Goal: Transaction & Acquisition: Purchase product/service

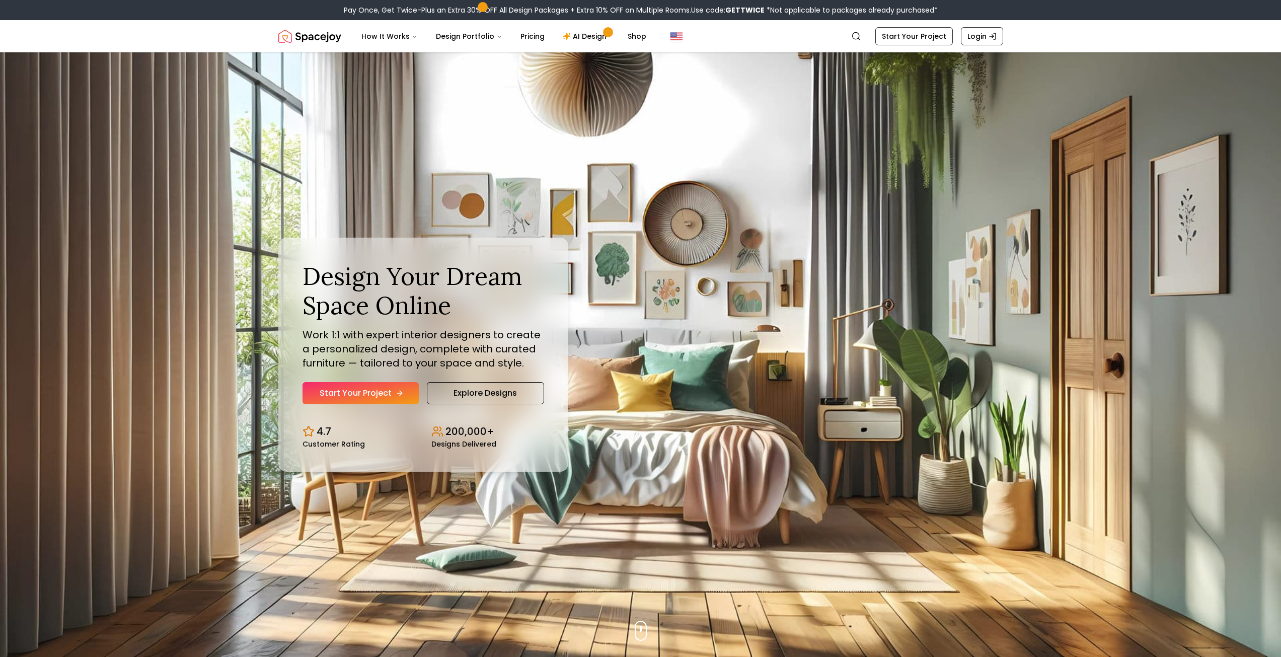
click at [350, 396] on link "Start Your Project" at bounding box center [361, 393] width 116 height 22
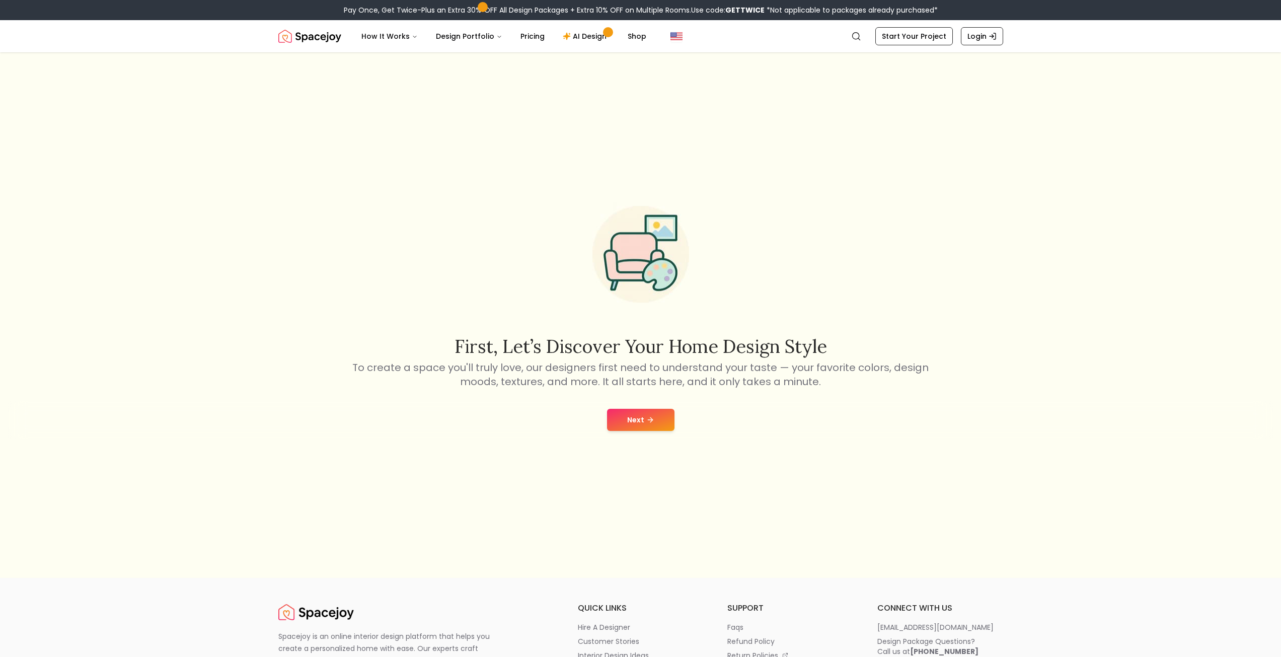
click at [647, 423] on icon at bounding box center [650, 420] width 8 height 8
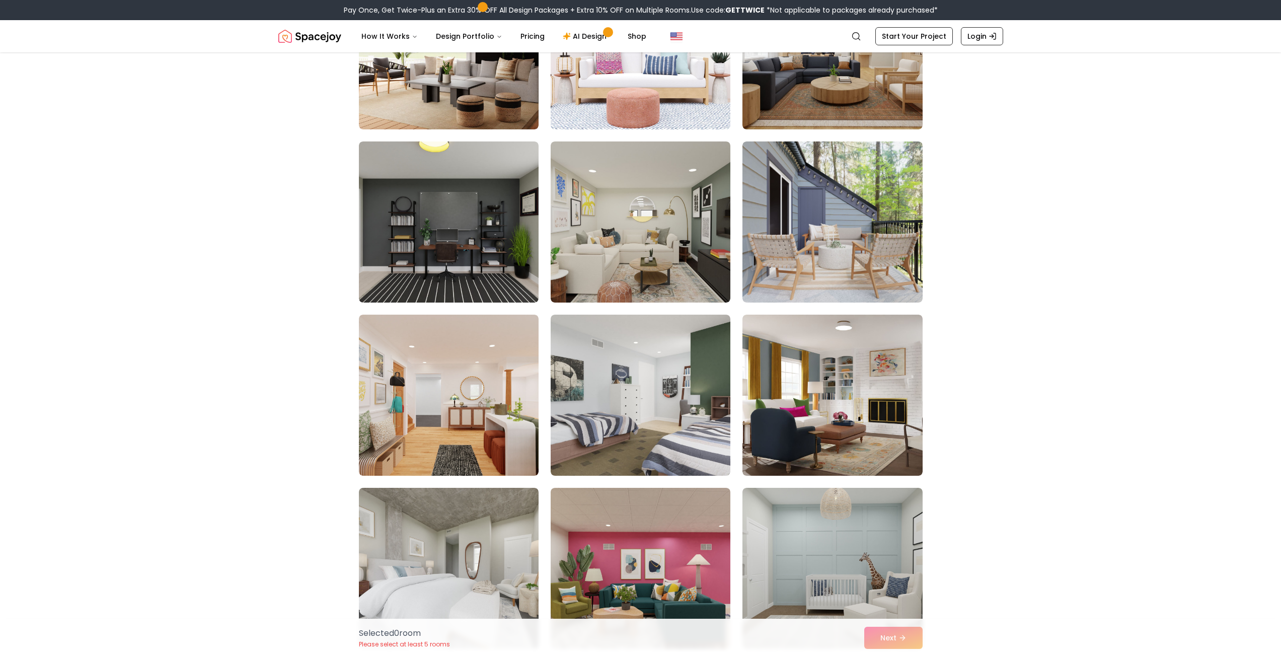
scroll to position [1208, 0]
click at [423, 223] on img at bounding box center [448, 221] width 189 height 169
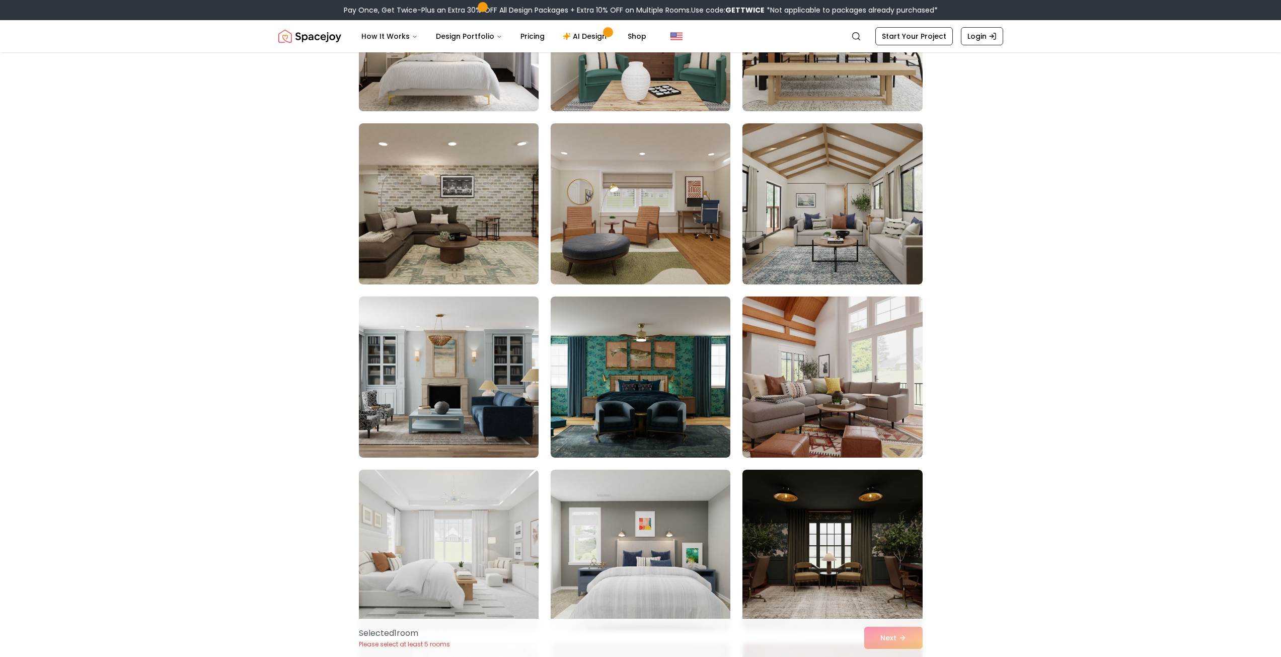
scroll to position [3322, 0]
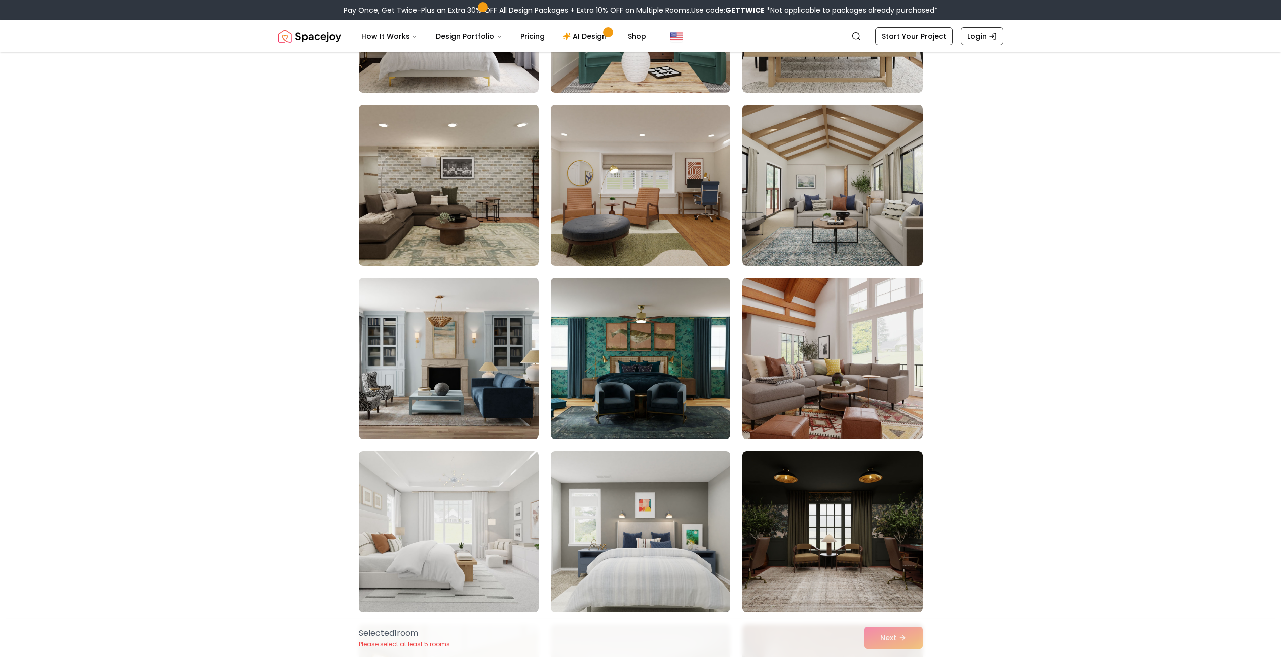
click at [662, 390] on img at bounding box center [641, 358] width 180 height 161
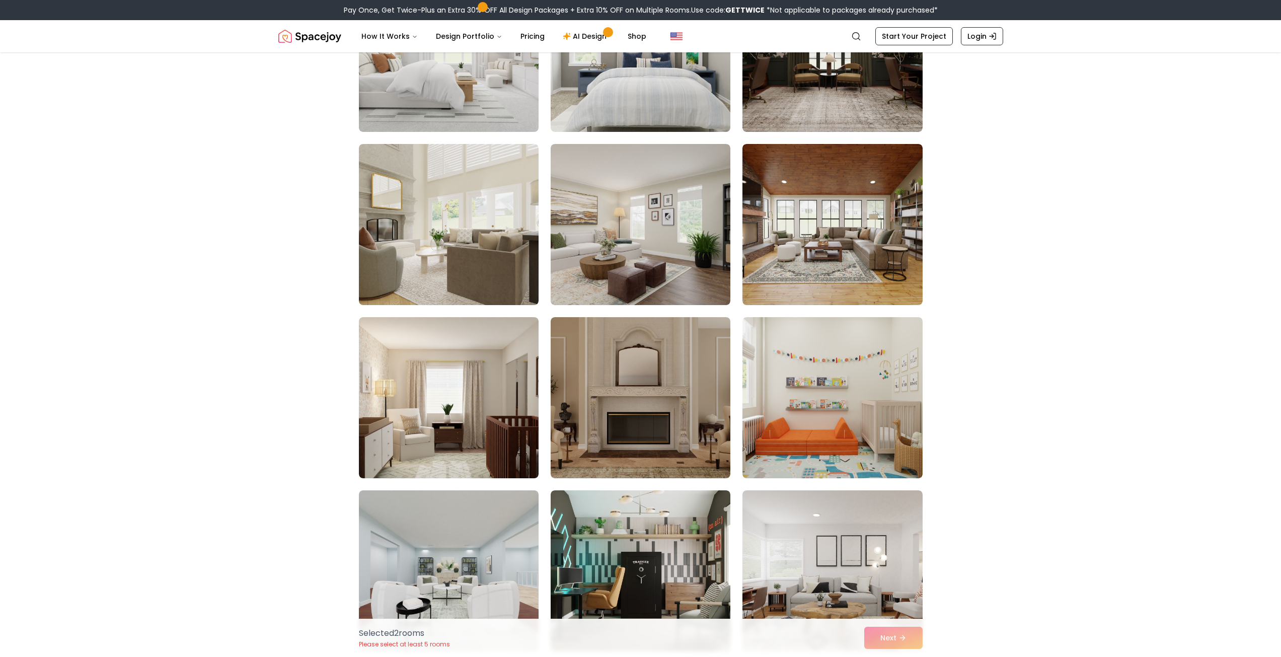
scroll to position [4027, 0]
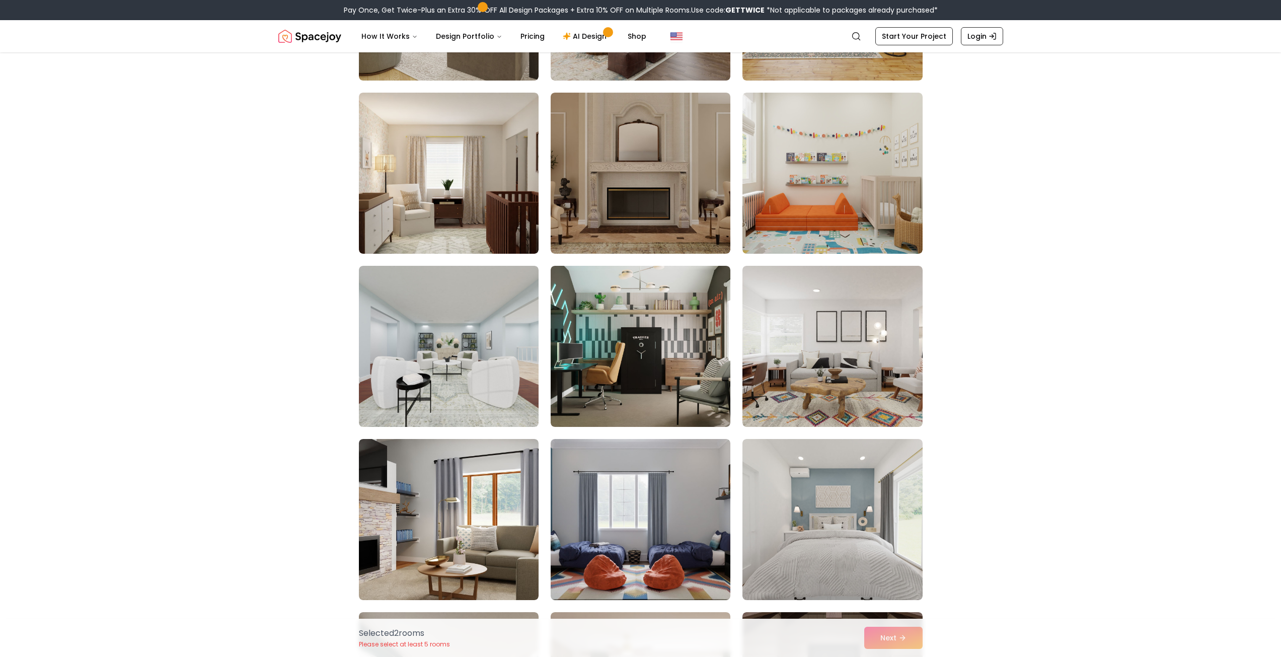
click at [662, 390] on img at bounding box center [641, 346] width 180 height 161
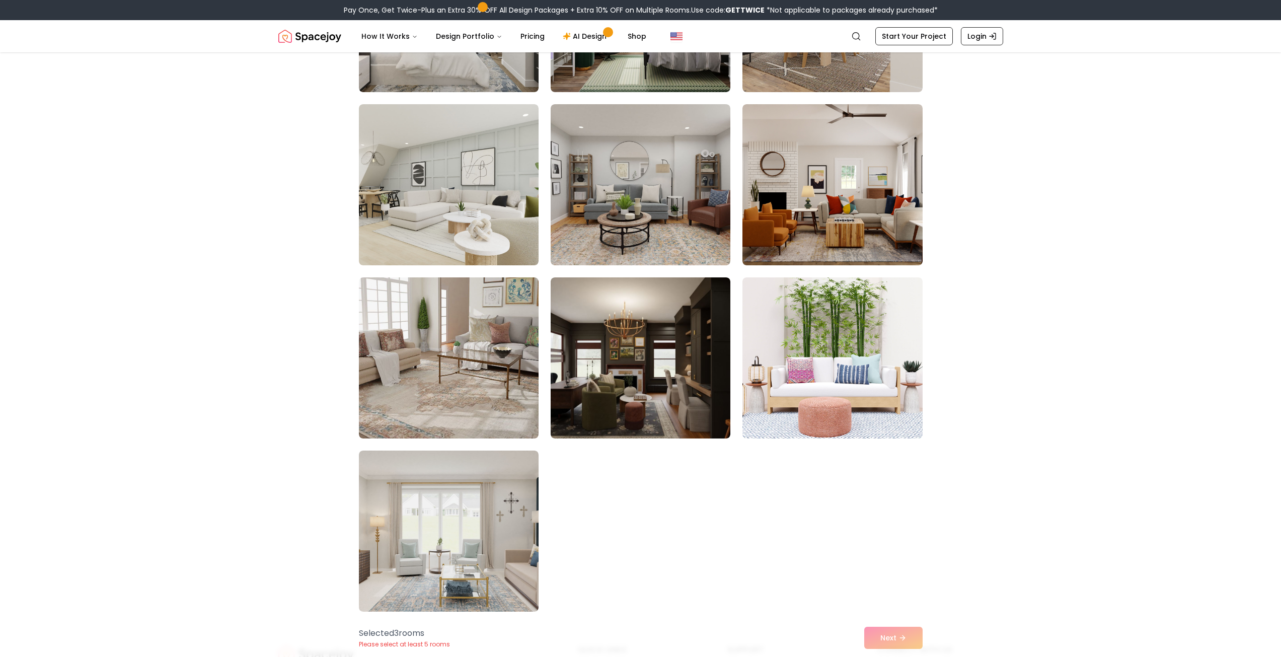
scroll to position [5386, 0]
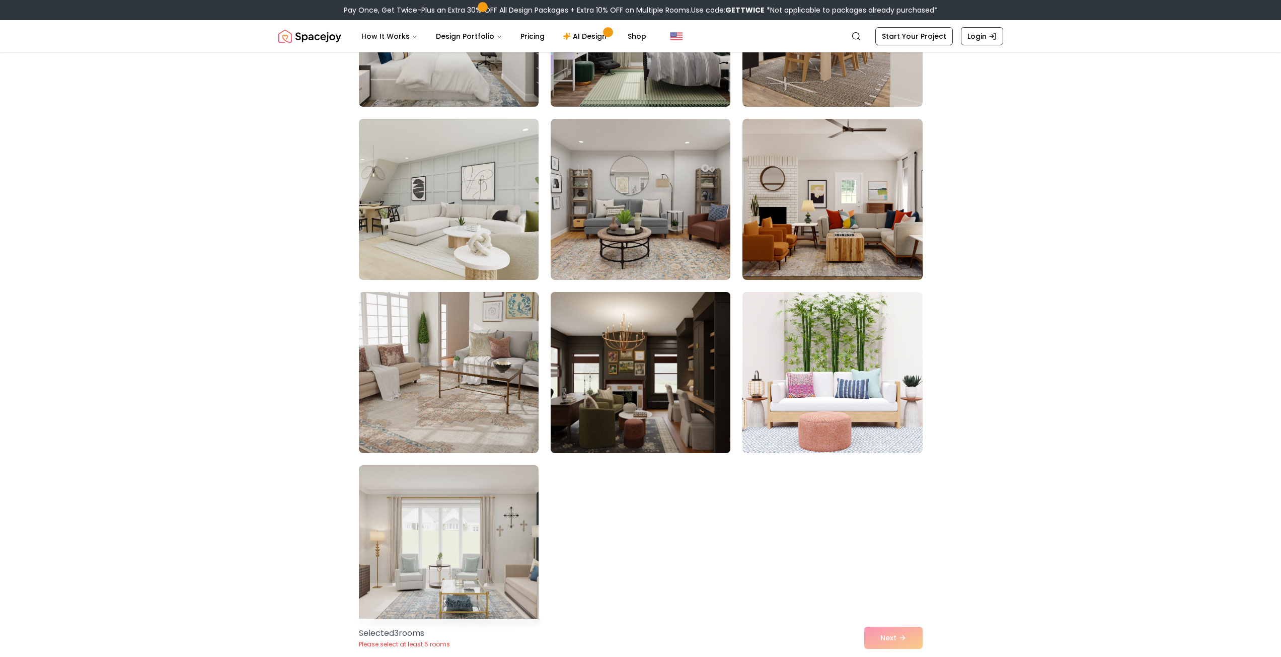
click at [638, 425] on img at bounding box center [640, 372] width 189 height 169
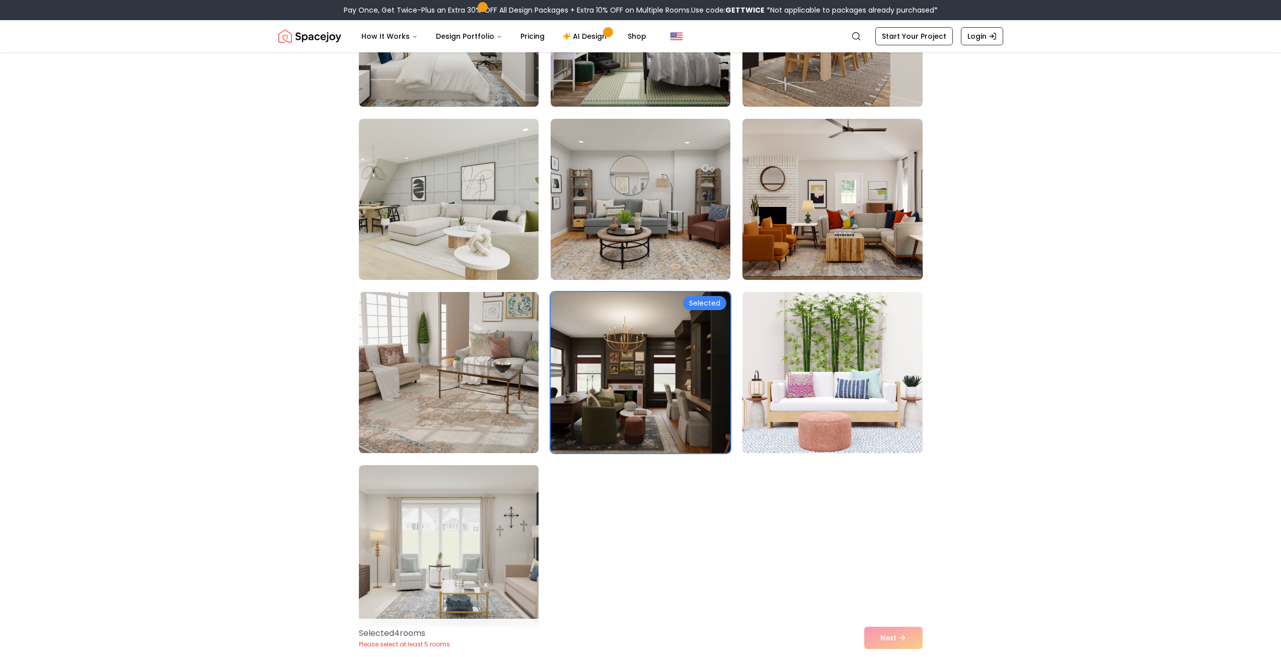
click at [896, 644] on div "Selected 4 room s Please select at least 5 rooms Next" at bounding box center [641, 638] width 580 height 38
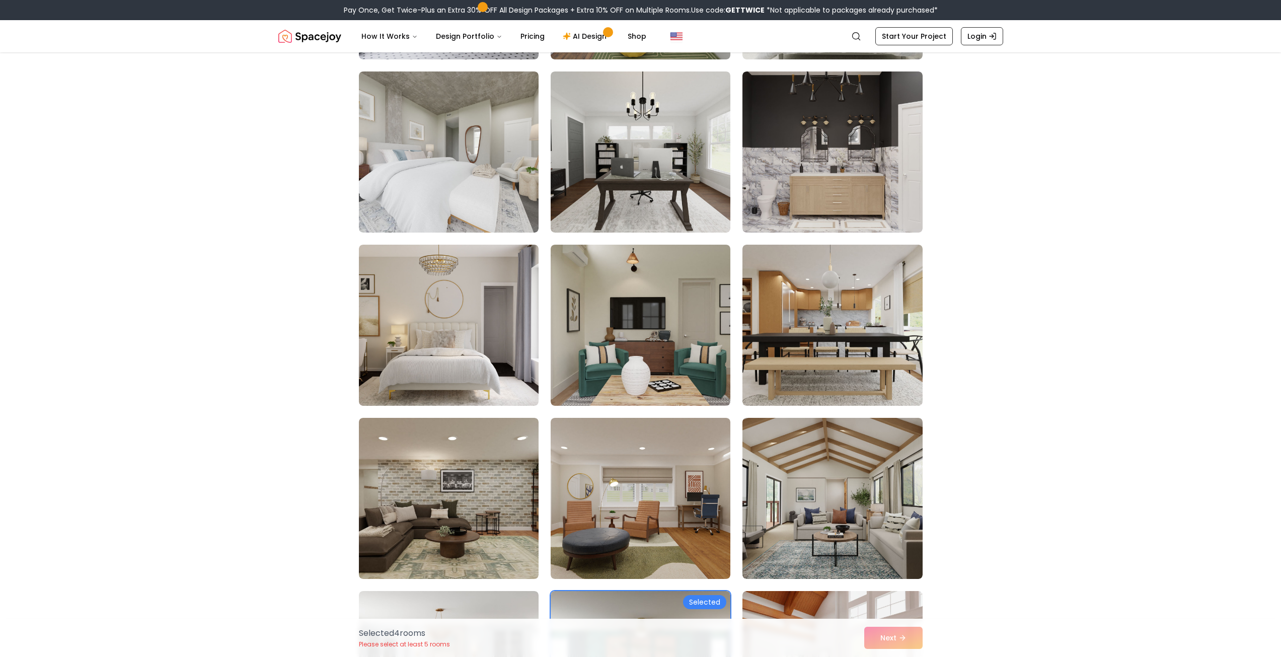
scroll to position [2970, 0]
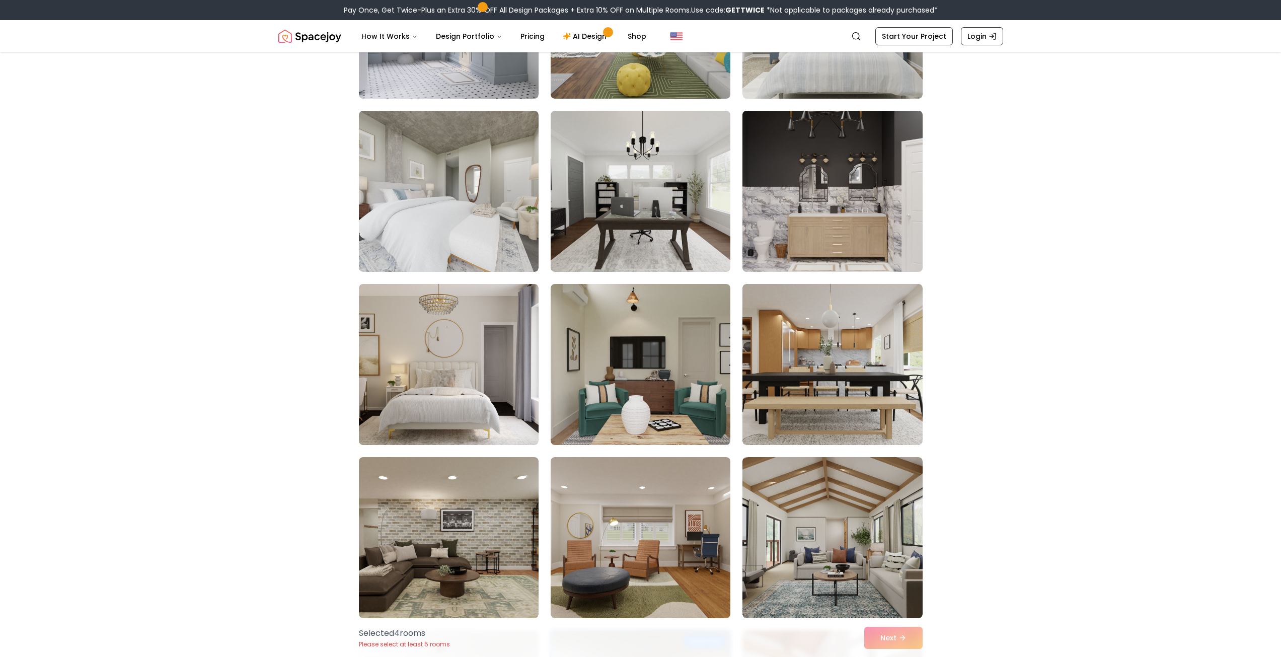
click at [823, 218] on img at bounding box center [832, 191] width 189 height 169
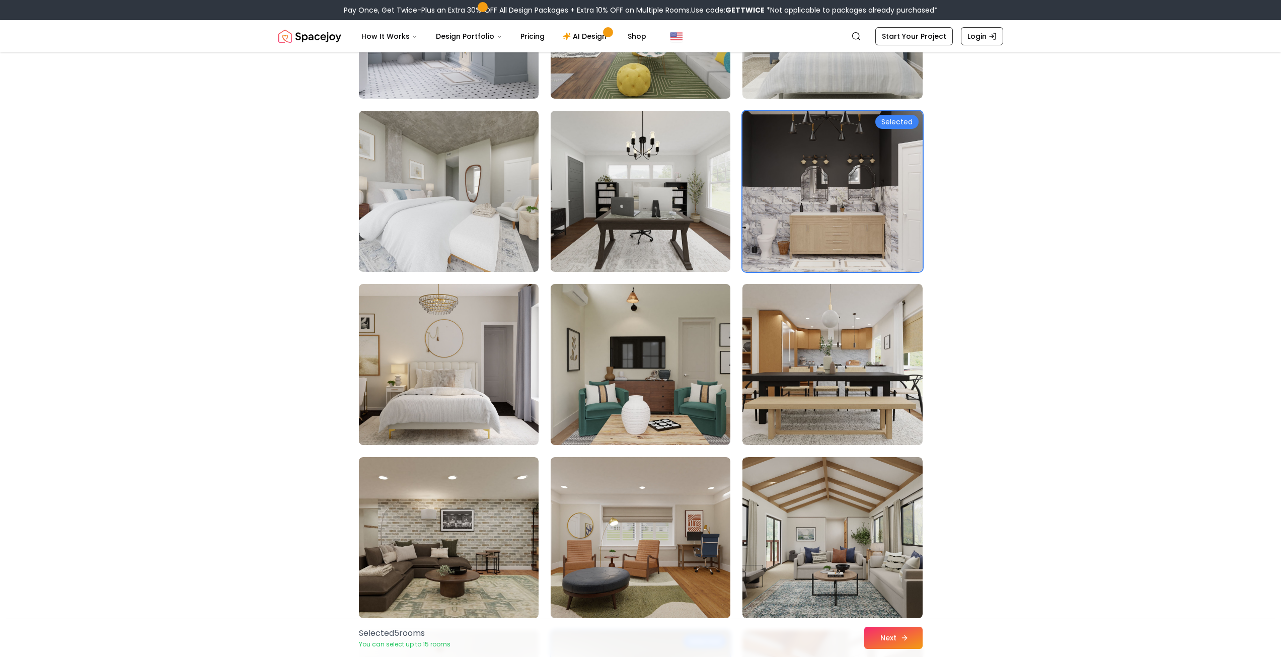
click at [891, 638] on button "Next" at bounding box center [893, 638] width 58 height 22
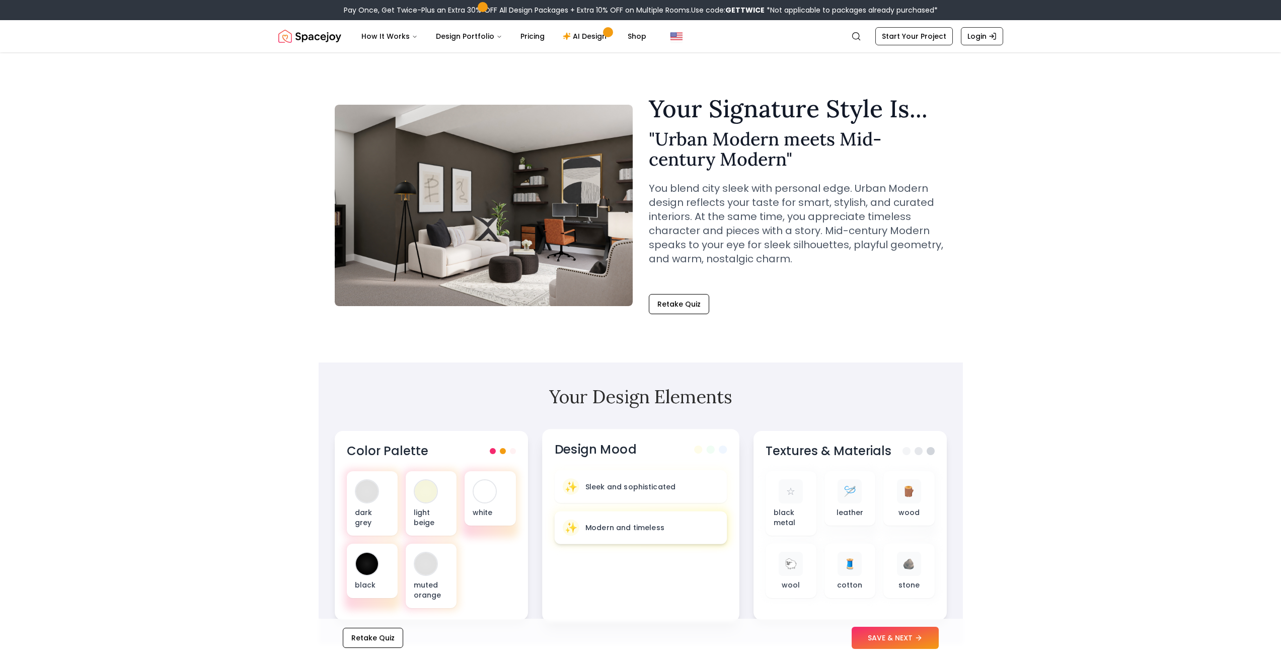
click at [676, 528] on div "✨ Modern and timeless" at bounding box center [640, 527] width 156 height 17
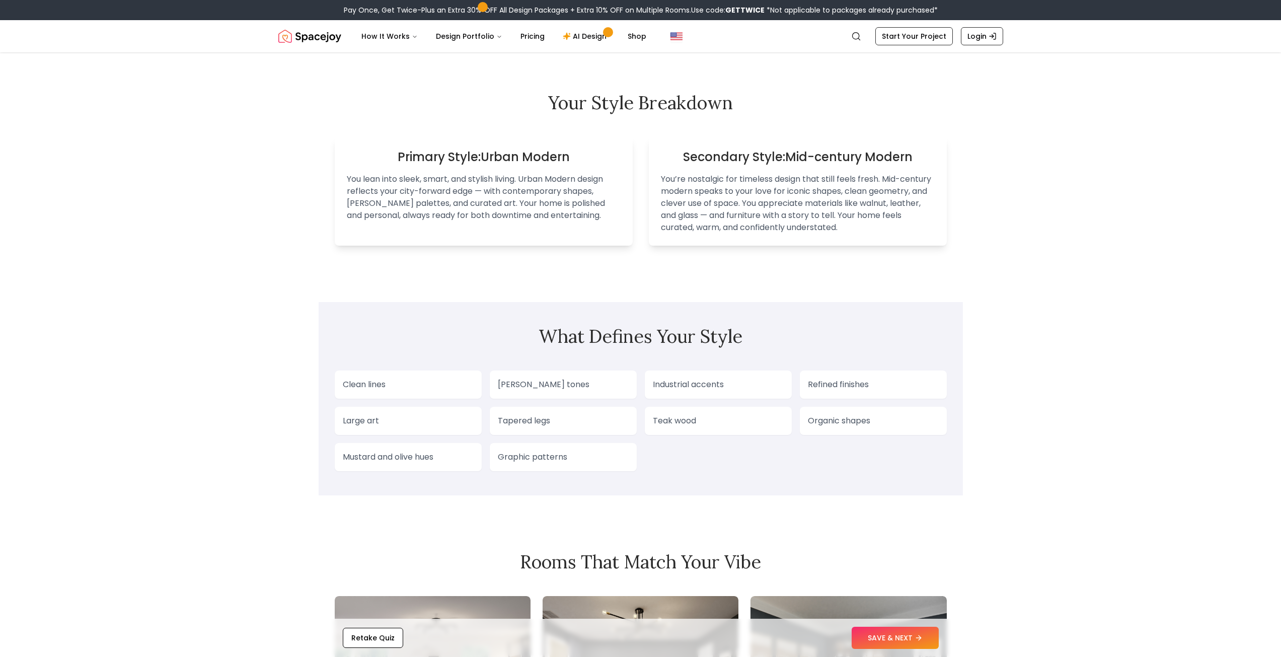
scroll to position [705, 0]
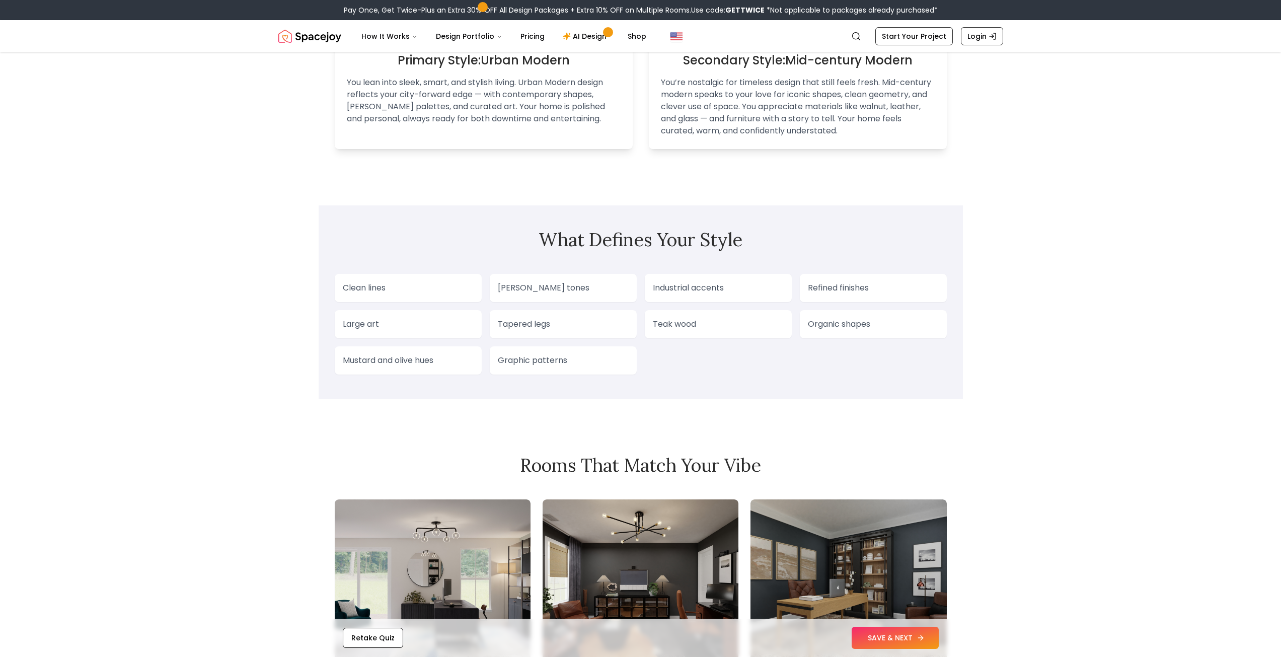
click at [873, 634] on button "SAVE & NEXT" at bounding box center [895, 638] width 87 height 22
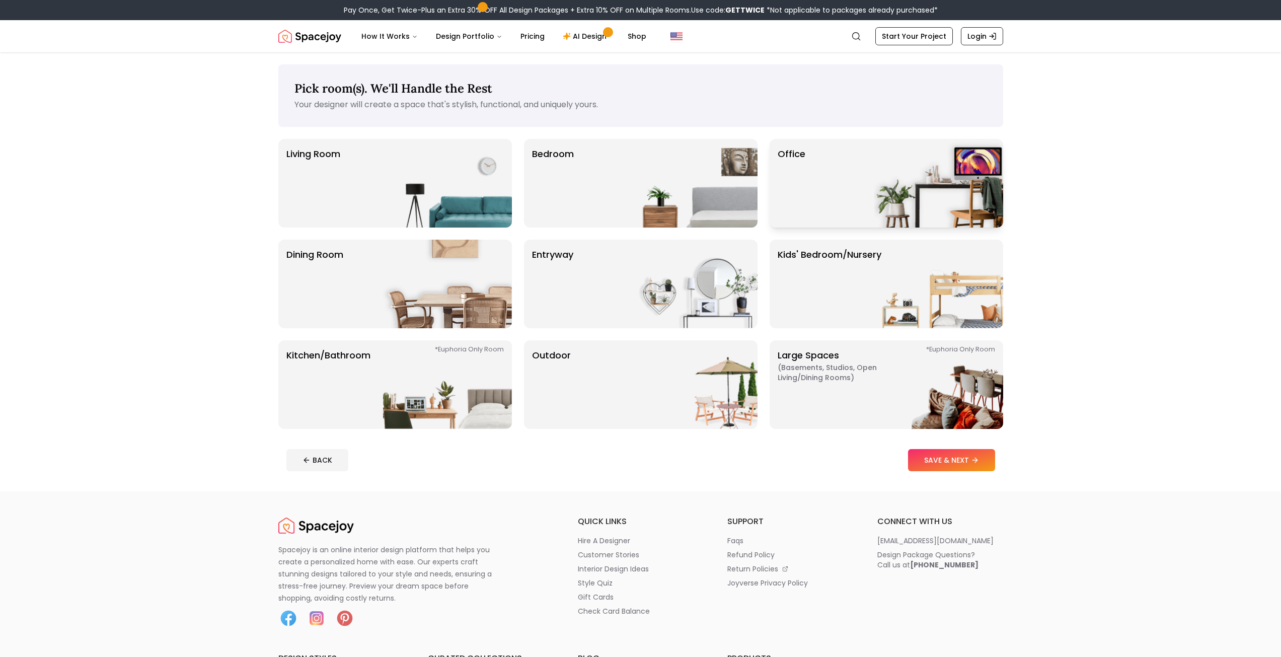
drag, startPoint x: 843, startPoint y: 205, endPoint x: 836, endPoint y: 207, distance: 7.2
click at [843, 205] on div "Office" at bounding box center [887, 183] width 234 height 89
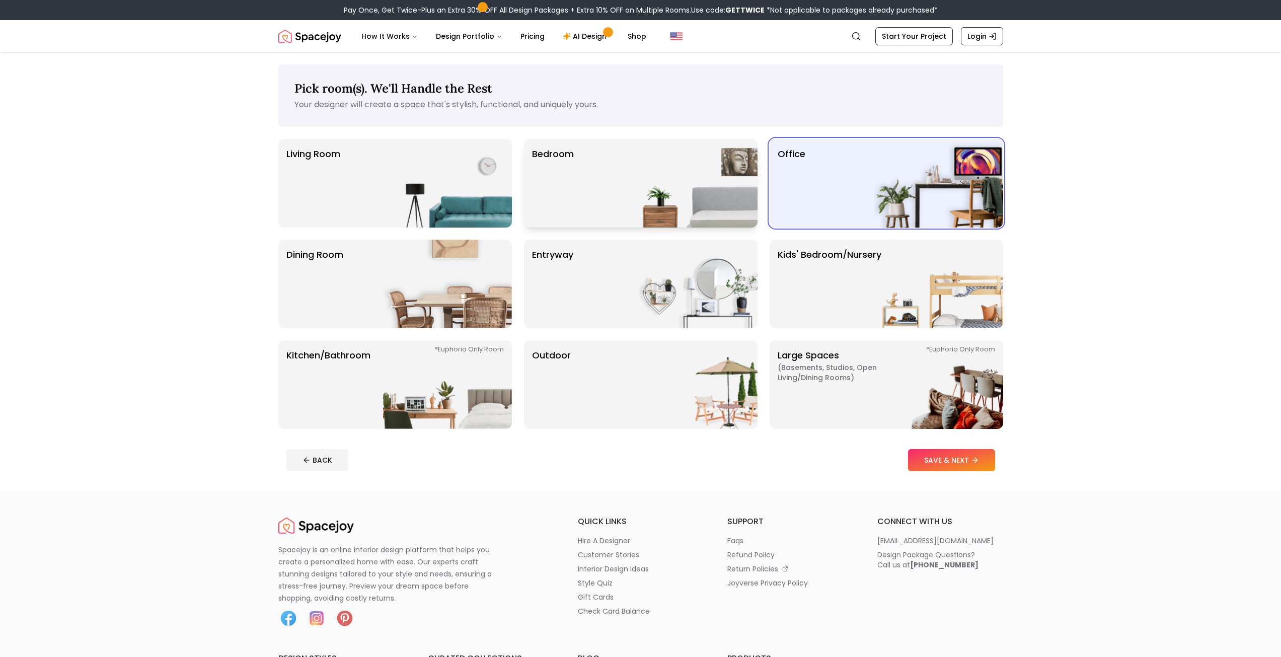
click at [730, 196] on img at bounding box center [693, 183] width 129 height 89
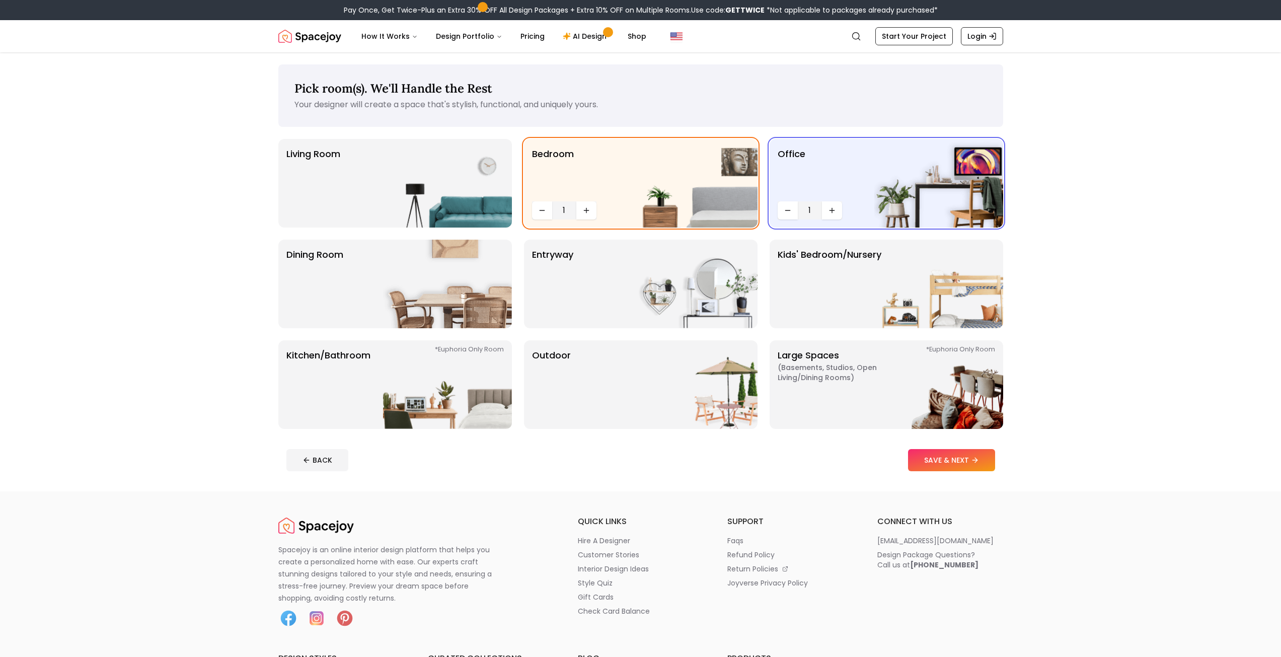
click at [932, 458] on button "SAVE & NEXT" at bounding box center [951, 460] width 87 height 22
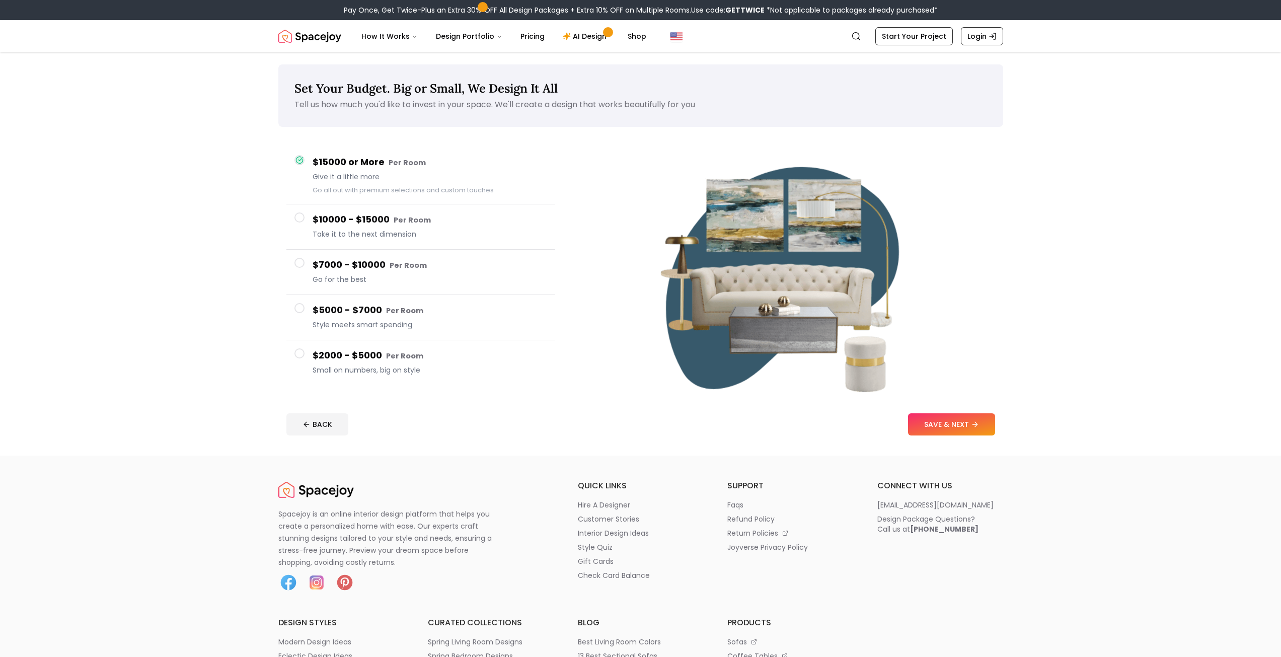
click at [428, 364] on div "$2000 - $5000 Per Room Small on numbers, big on style" at bounding box center [430, 362] width 235 height 29
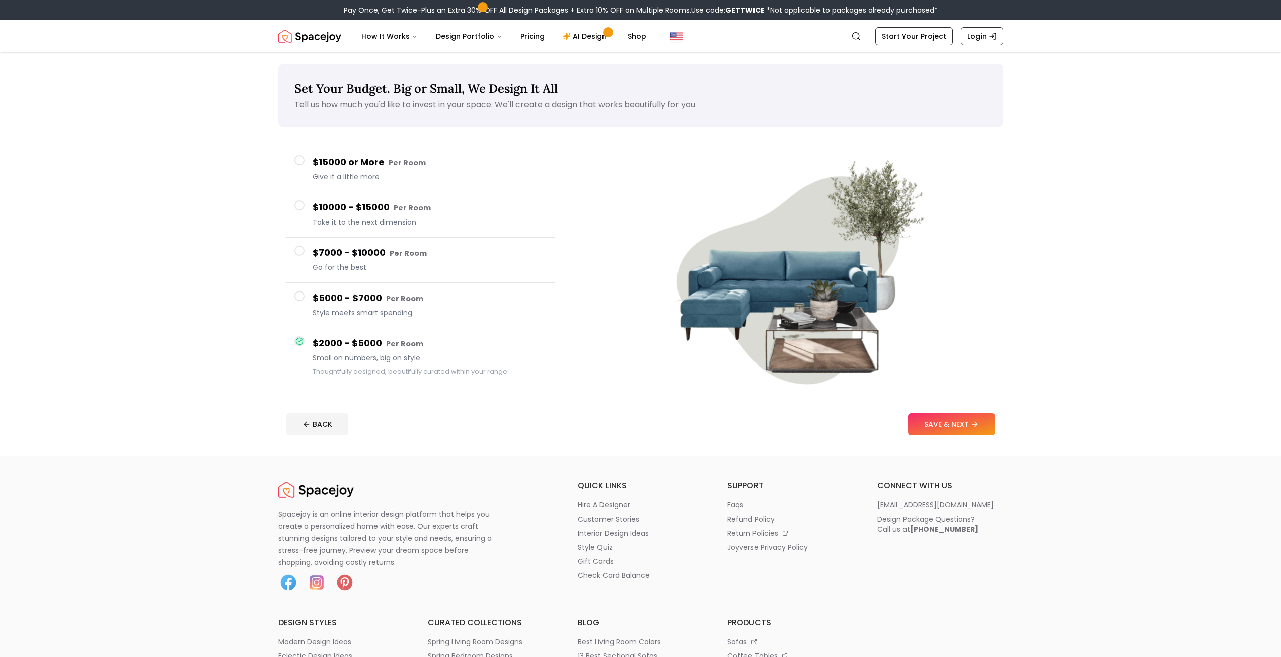
click at [431, 165] on h4 "$15000 or More Per Room" at bounding box center [430, 162] width 235 height 15
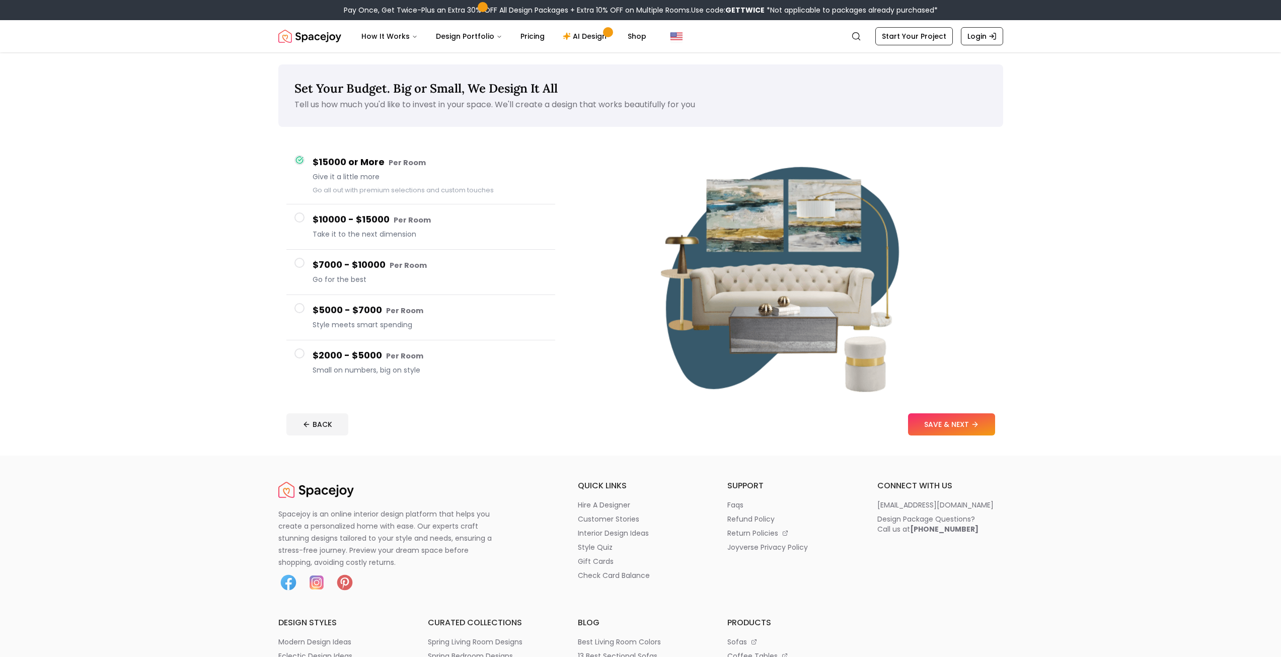
click at [932, 429] on button "SAVE & NEXT" at bounding box center [951, 424] width 87 height 22
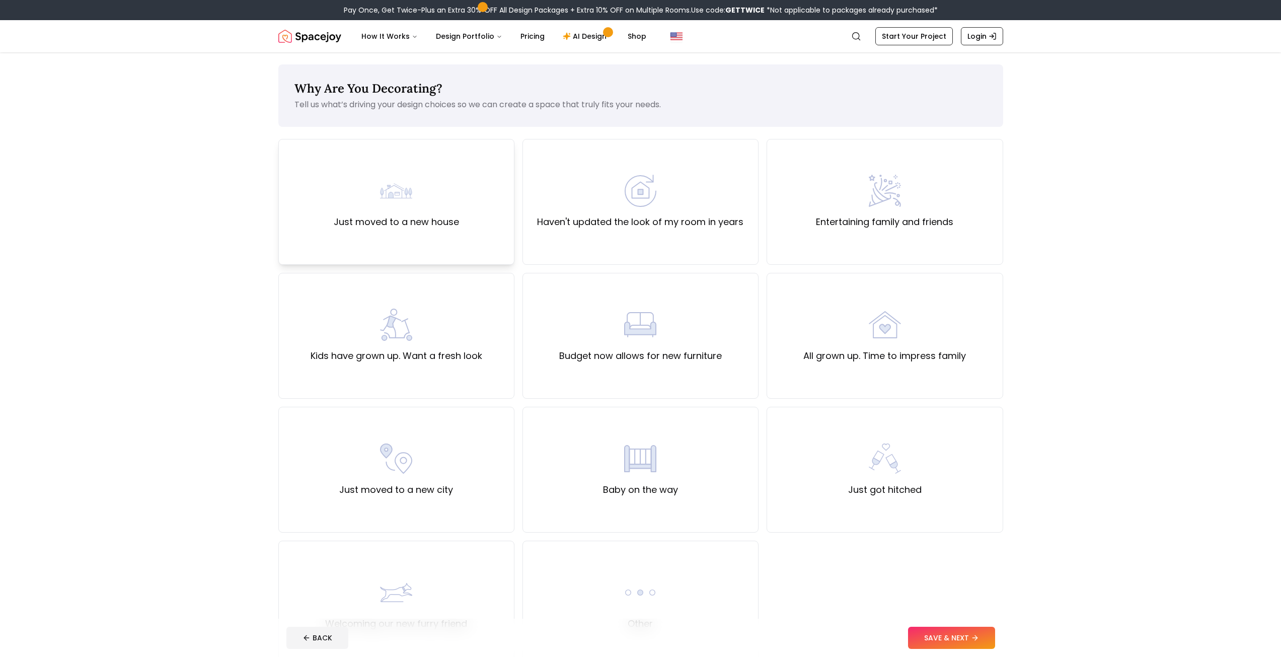
click at [425, 237] on div "Just moved to a new house" at bounding box center [396, 202] width 236 height 126
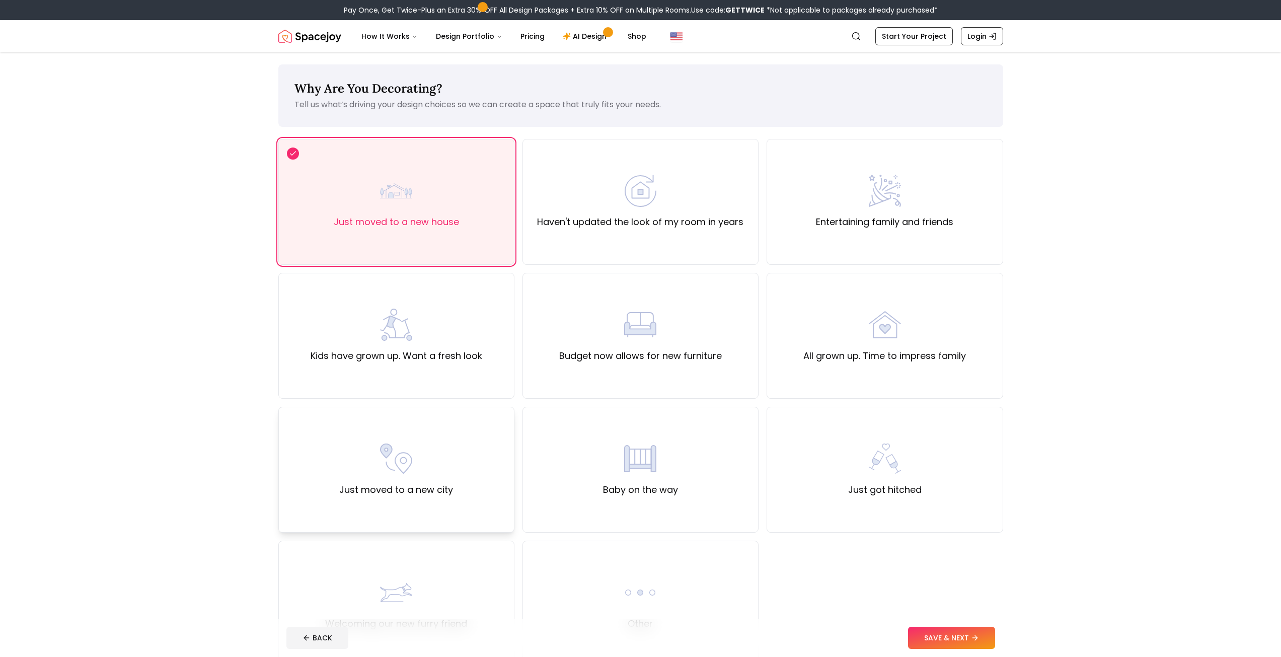
click at [489, 468] on div "Just moved to a new city" at bounding box center [396, 470] width 236 height 126
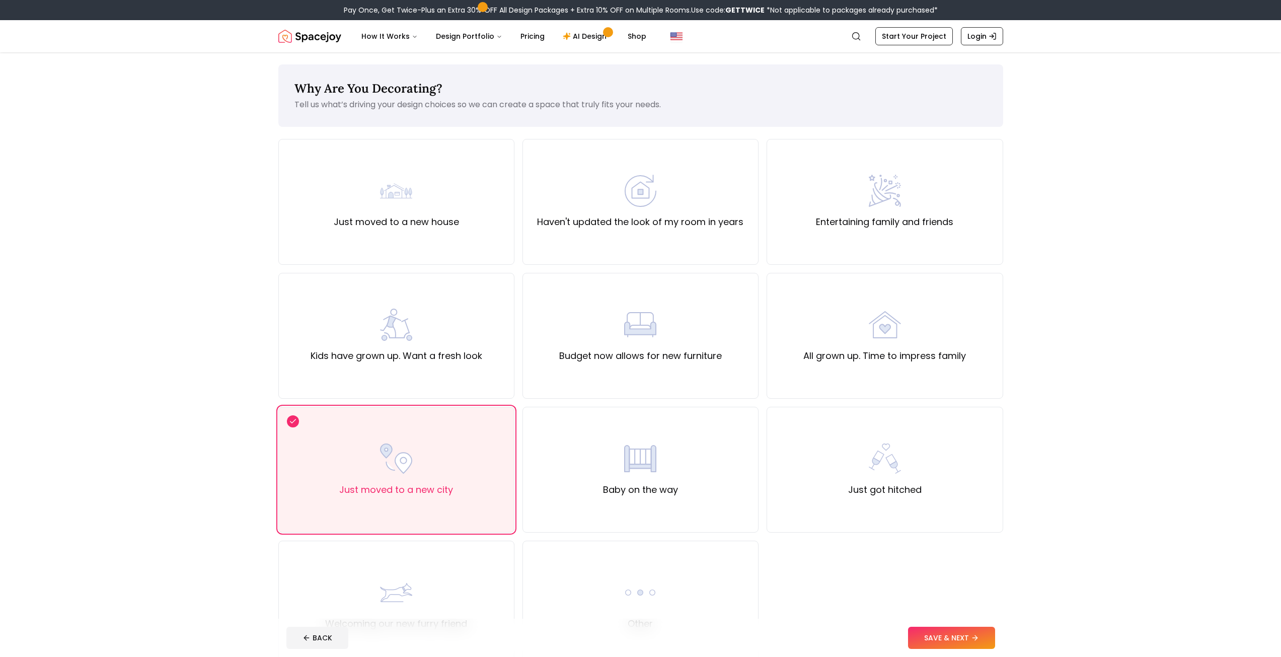
click at [926, 627] on button "SAVE & NEXT" at bounding box center [951, 638] width 87 height 22
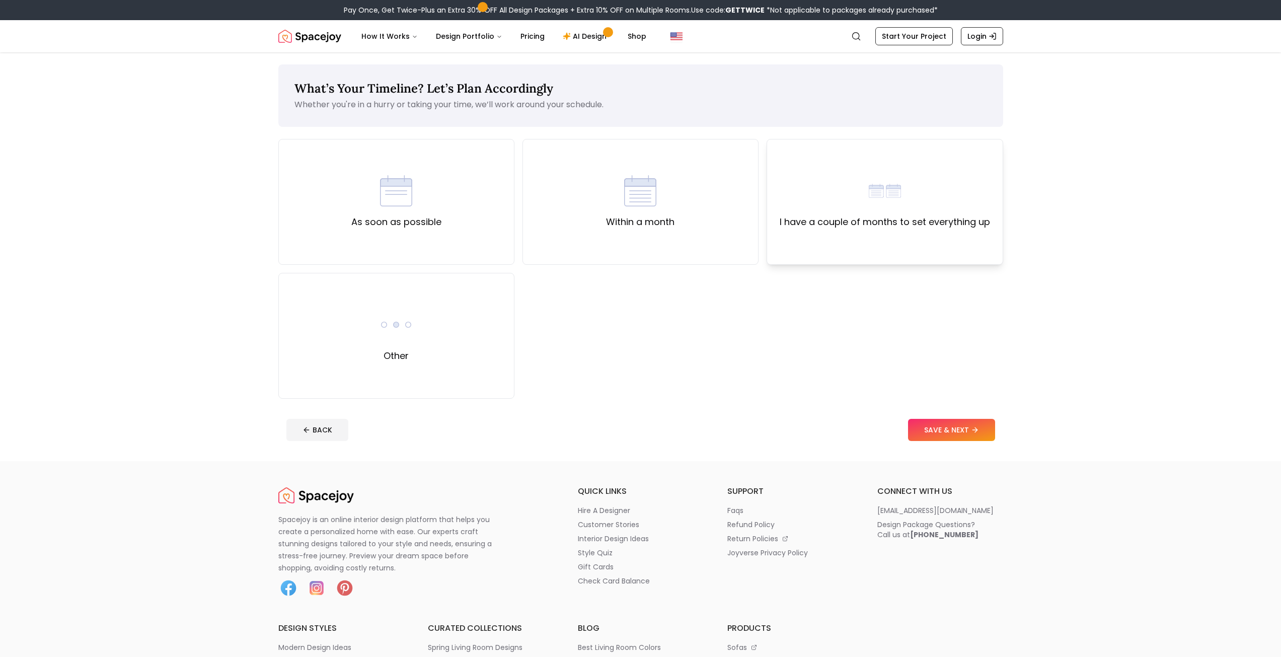
click at [831, 233] on div "I have a couple of months to set everything up" at bounding box center [885, 202] width 236 height 126
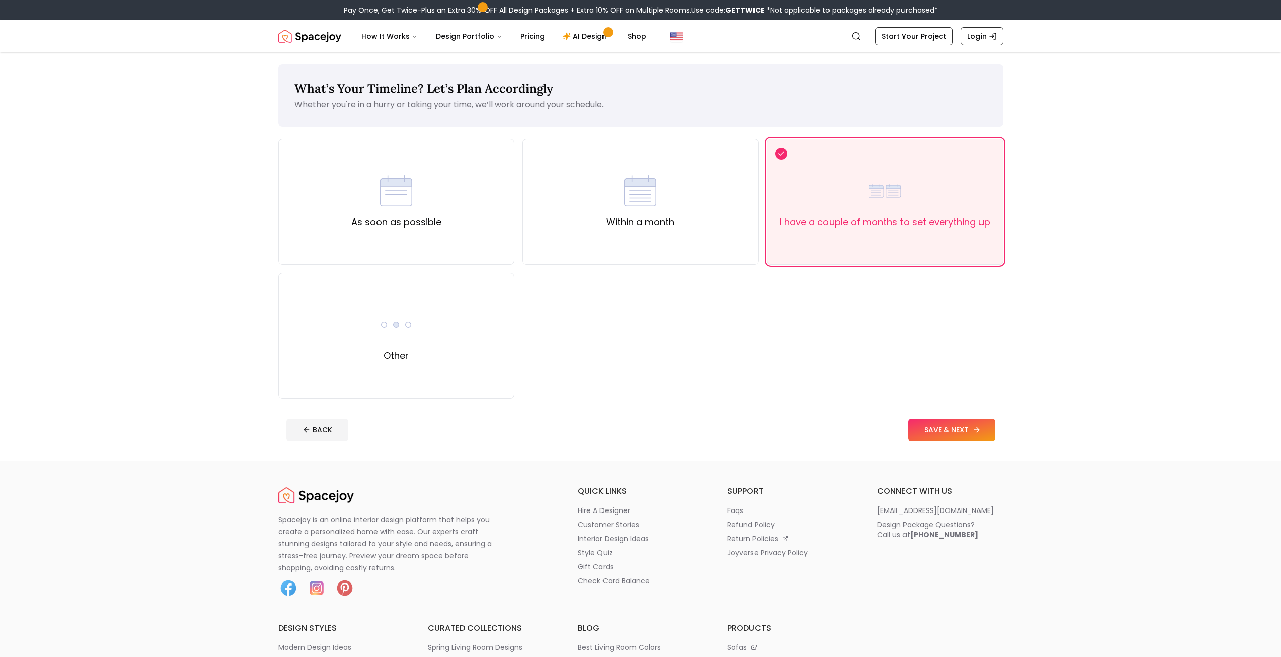
click at [921, 429] on button "SAVE & NEXT" at bounding box center [951, 430] width 87 height 22
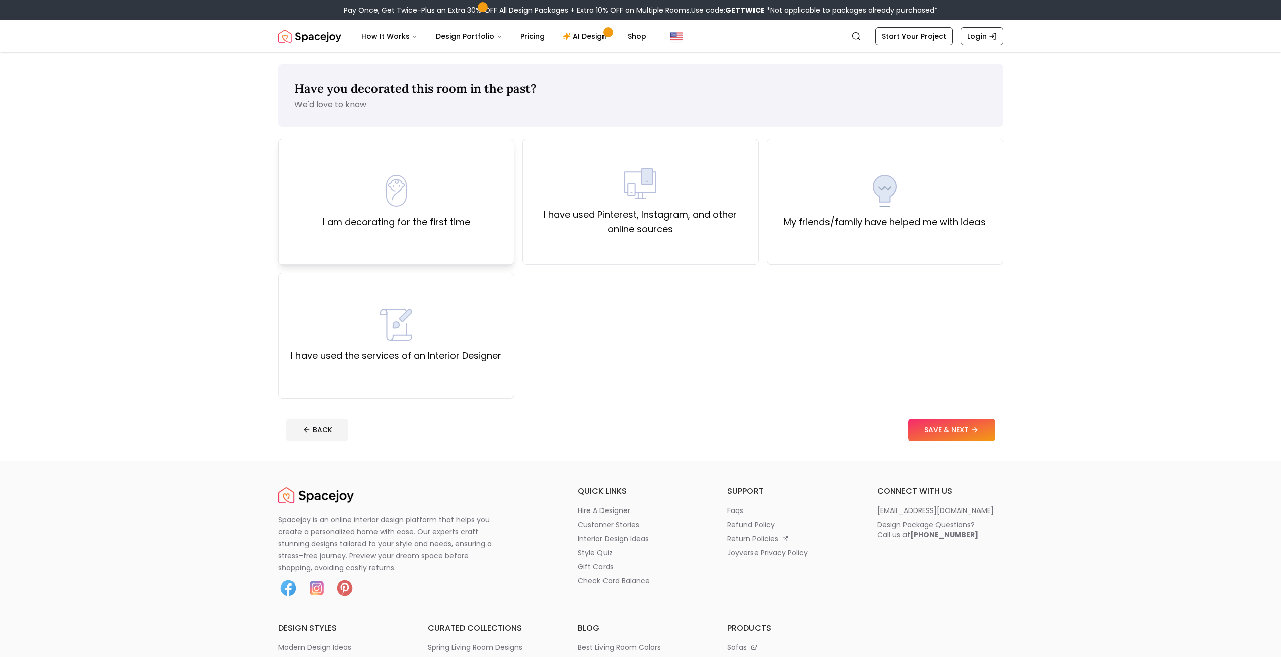
click at [465, 212] on div "I am decorating for the first time" at bounding box center [396, 202] width 147 height 54
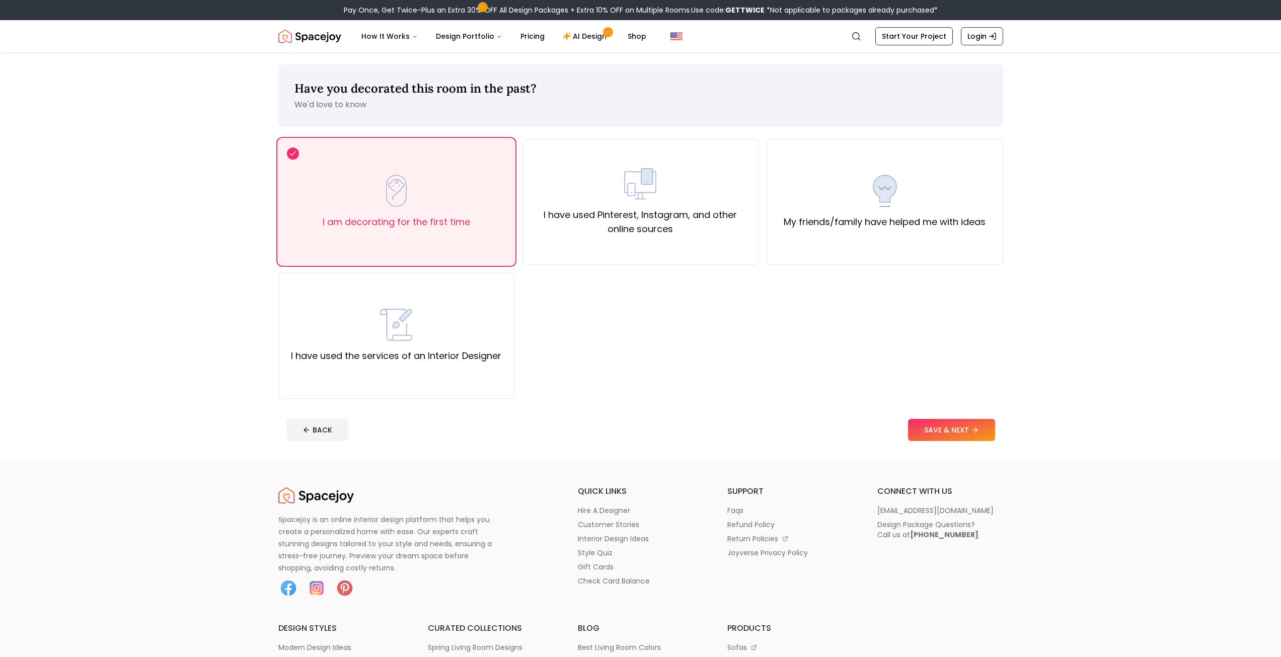
click at [918, 416] on footer "BACK SAVE & NEXT" at bounding box center [640, 430] width 725 height 38
click at [914, 429] on button "SAVE & NEXT" at bounding box center [951, 430] width 87 height 22
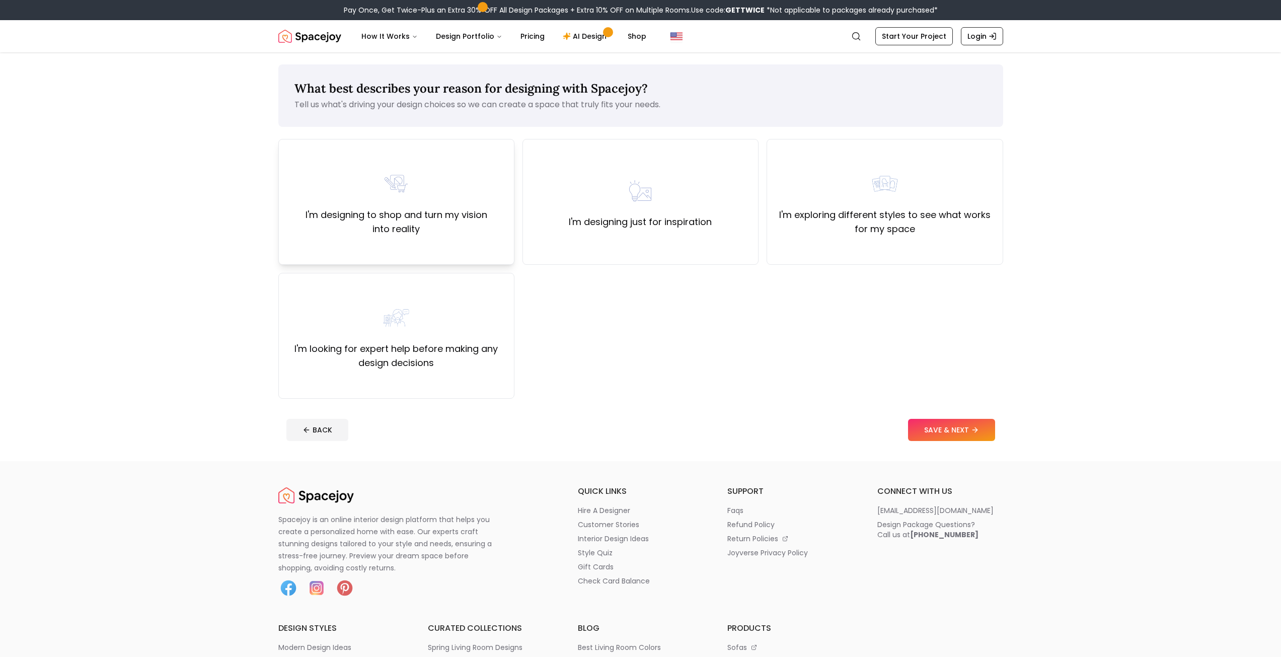
click at [492, 234] on label "I'm designing to shop and turn my vision into reality" at bounding box center [396, 222] width 219 height 28
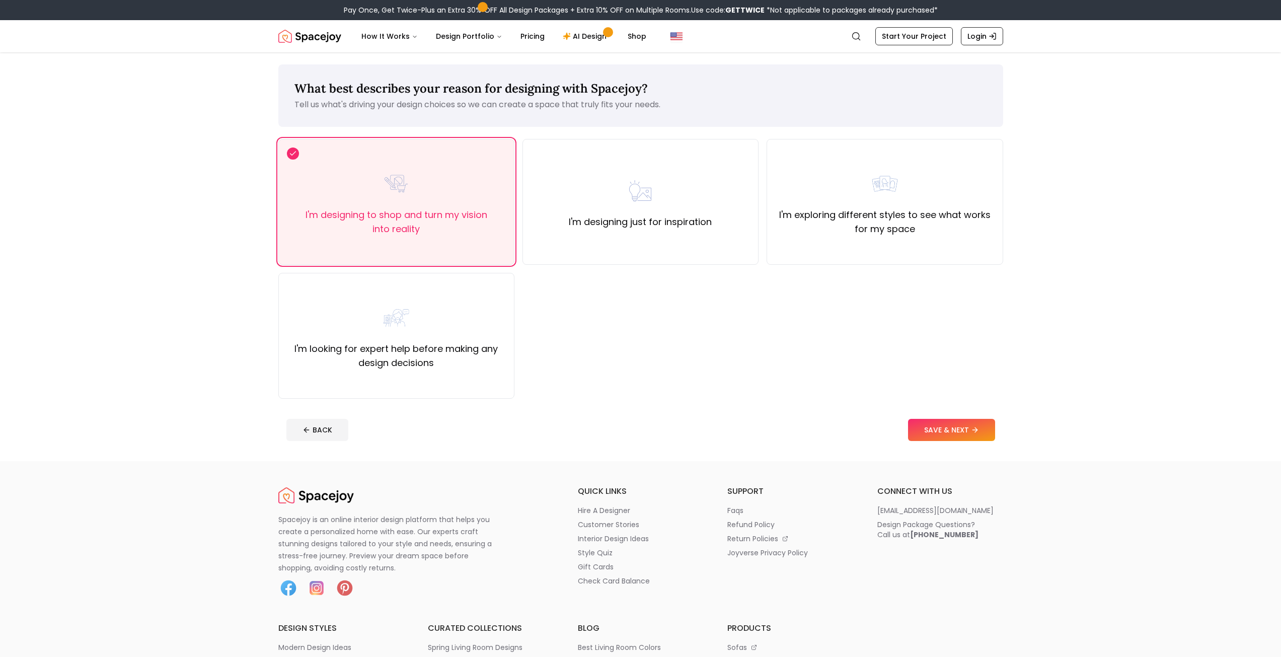
click at [974, 431] on icon at bounding box center [975, 430] width 8 height 8
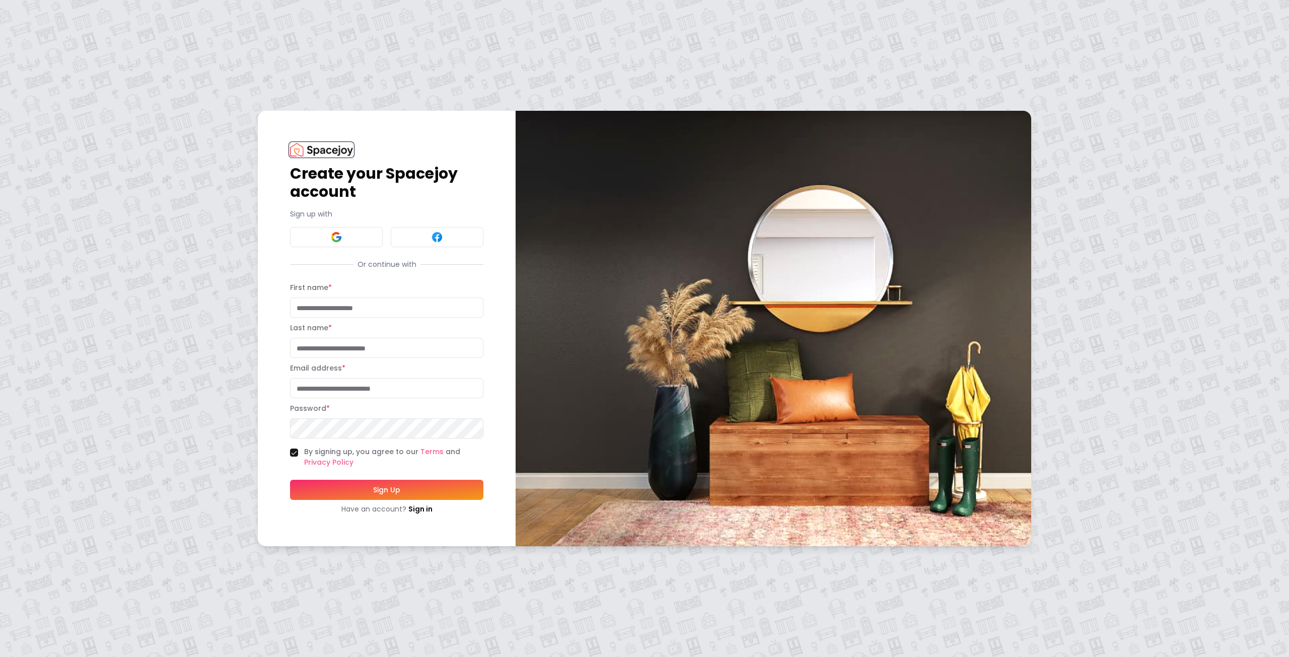
click at [314, 151] on img at bounding box center [321, 150] width 63 height 14
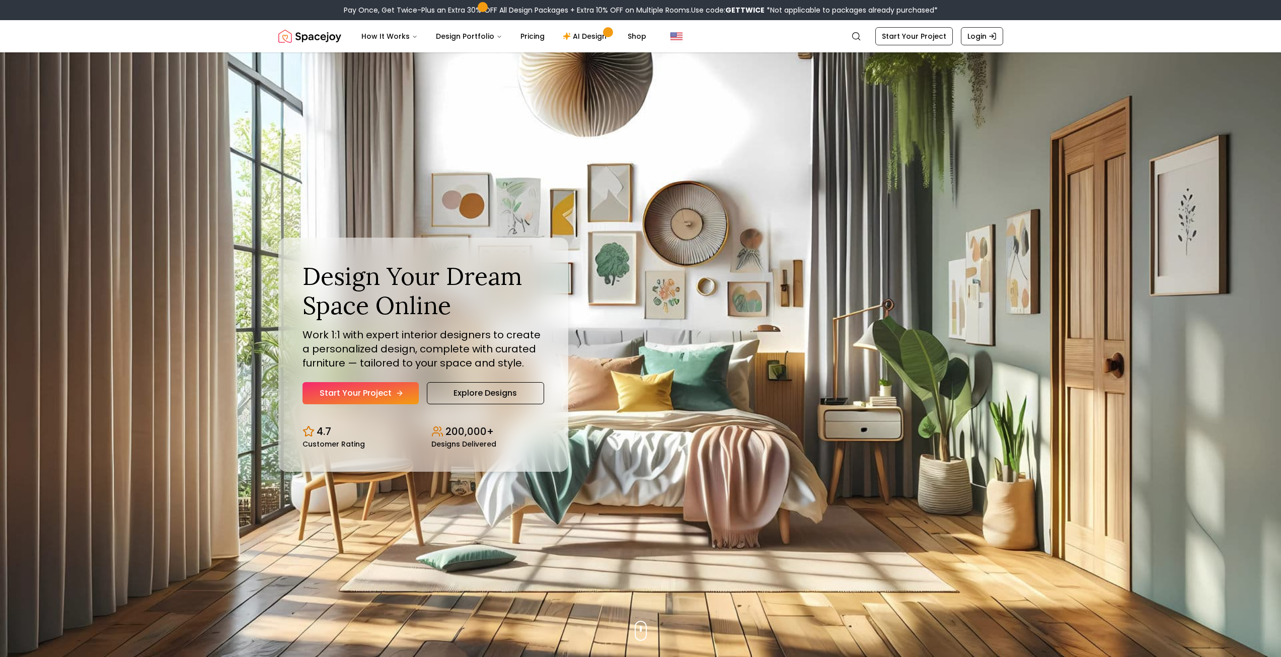
click at [358, 397] on link "Start Your Project" at bounding box center [361, 393] width 116 height 22
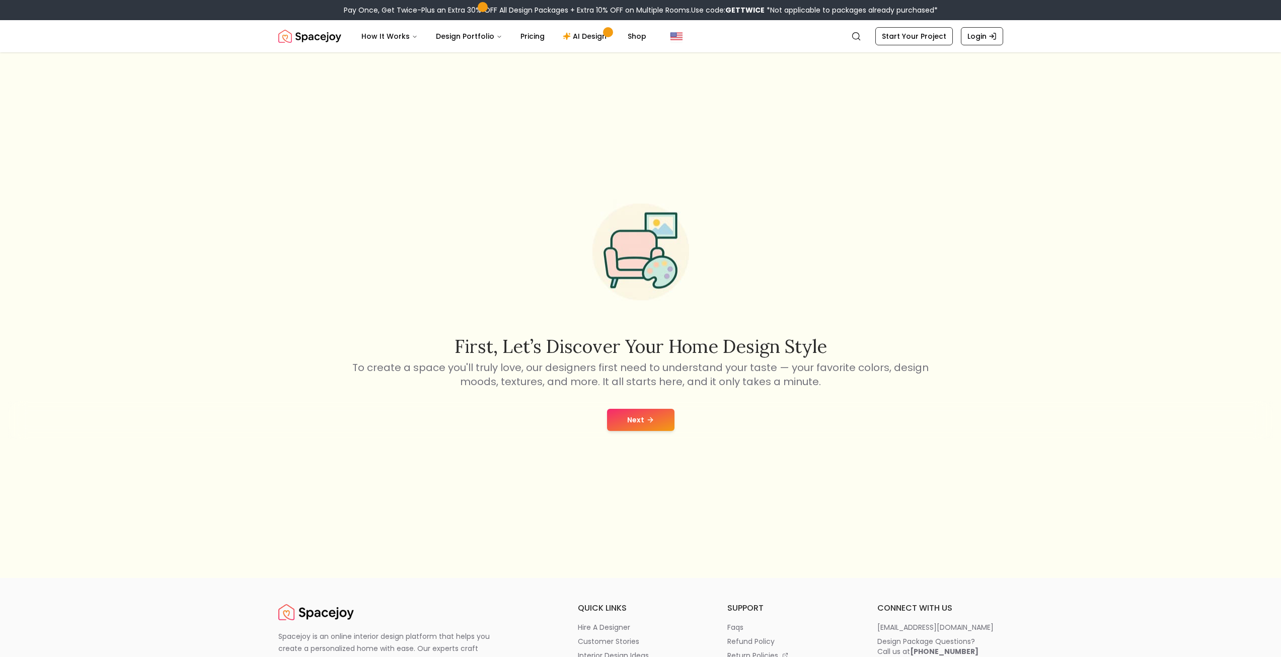
click at [640, 403] on div "Next" at bounding box center [640, 420] width 1265 height 38
click at [638, 417] on button "Next" at bounding box center [640, 420] width 67 height 22
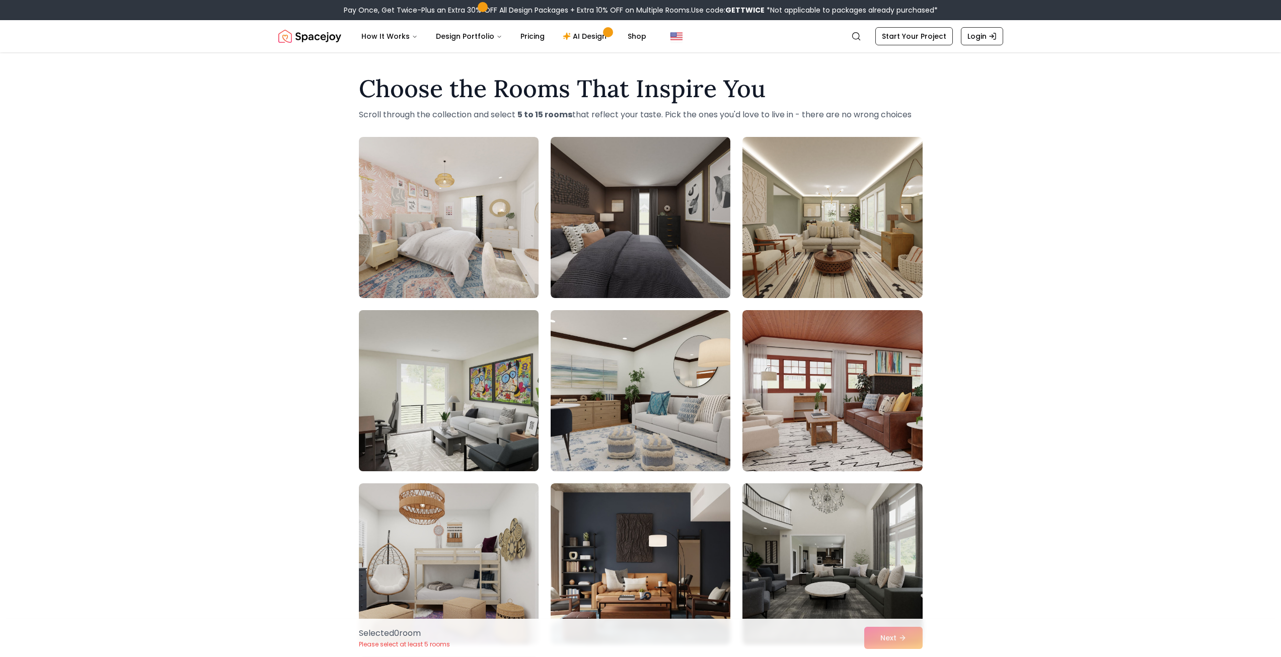
click at [417, 393] on img at bounding box center [448, 390] width 189 height 169
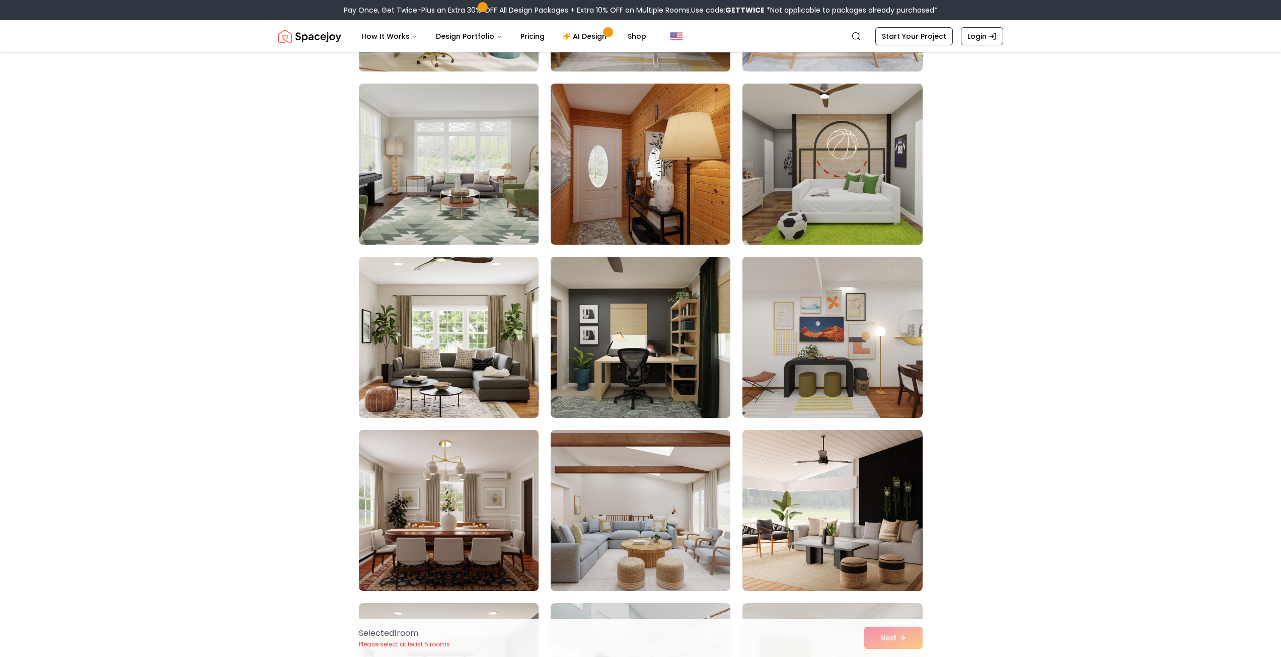
scroll to position [3222, 0]
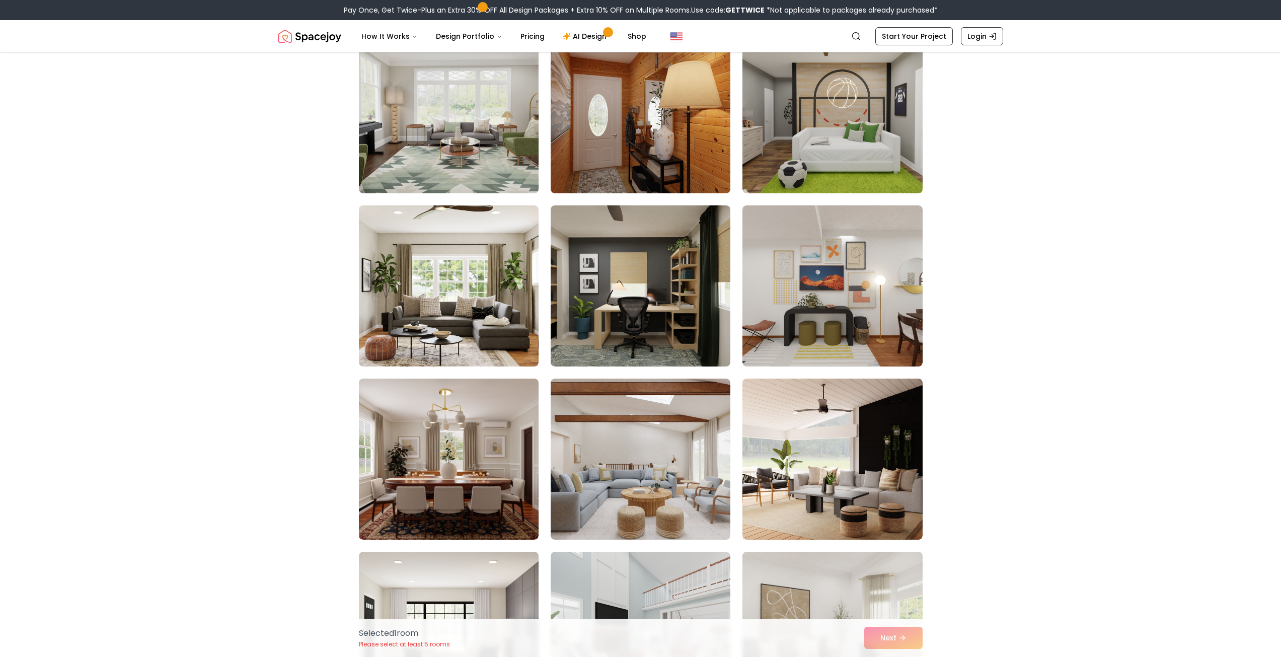
click at [654, 325] on img at bounding box center [641, 285] width 180 height 161
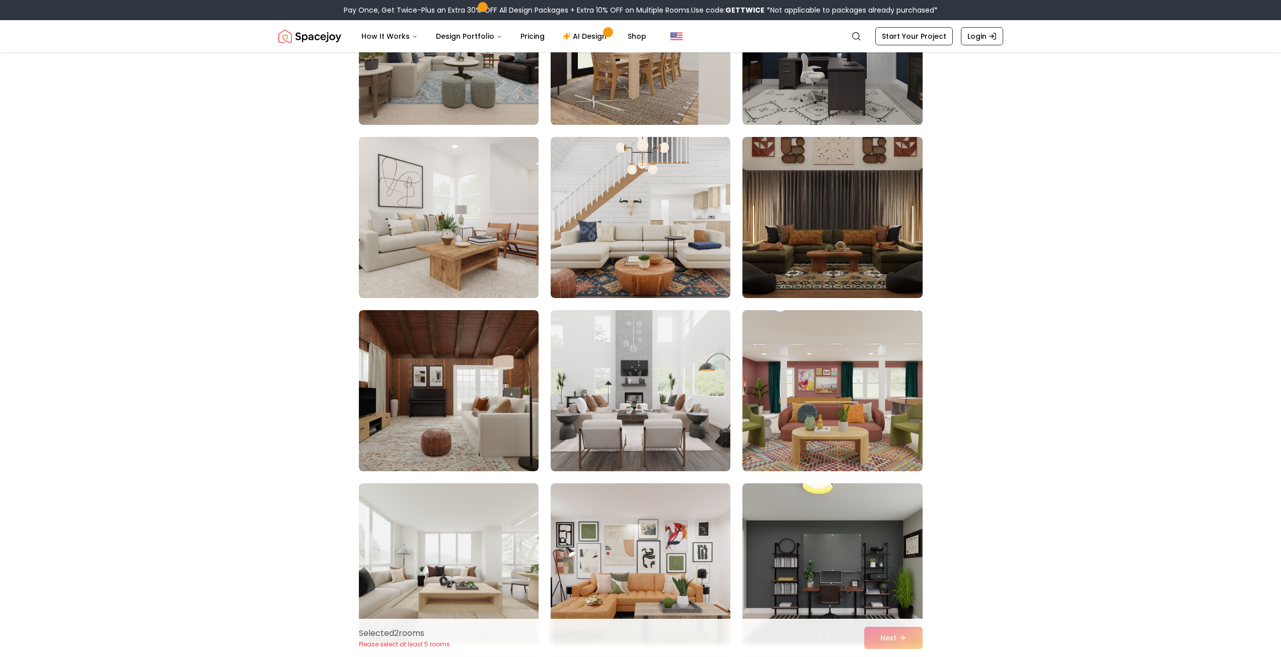
scroll to position [4581, 0]
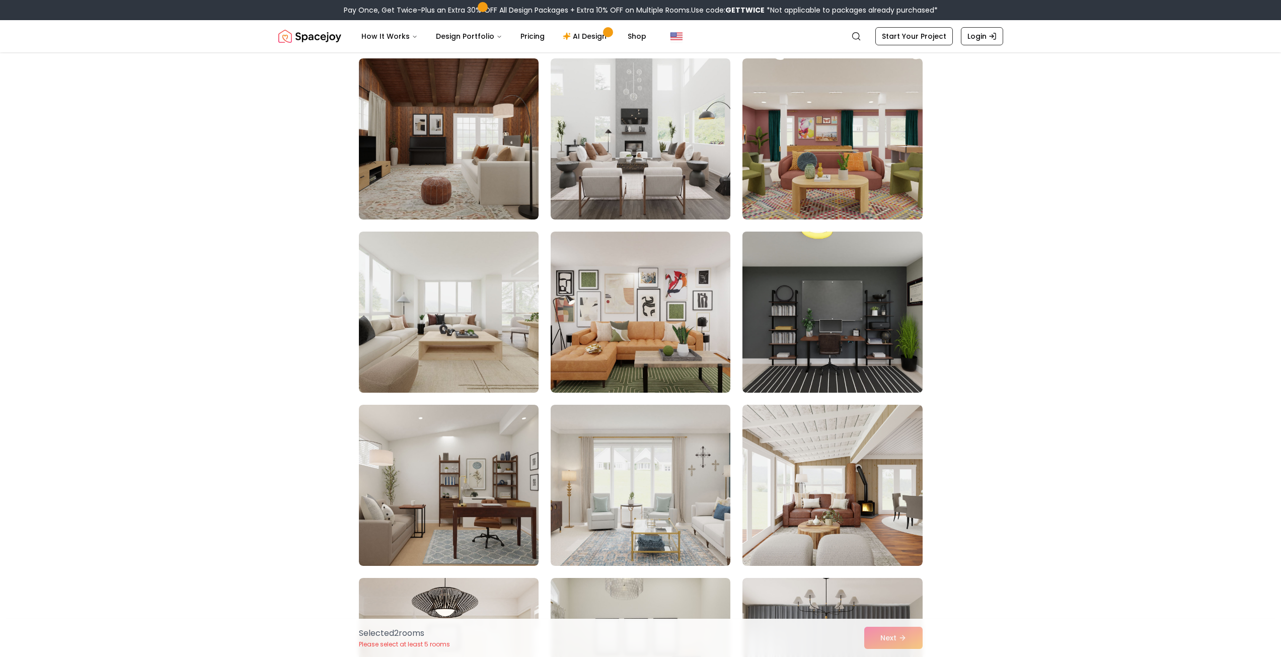
click at [839, 378] on img at bounding box center [832, 312] width 189 height 169
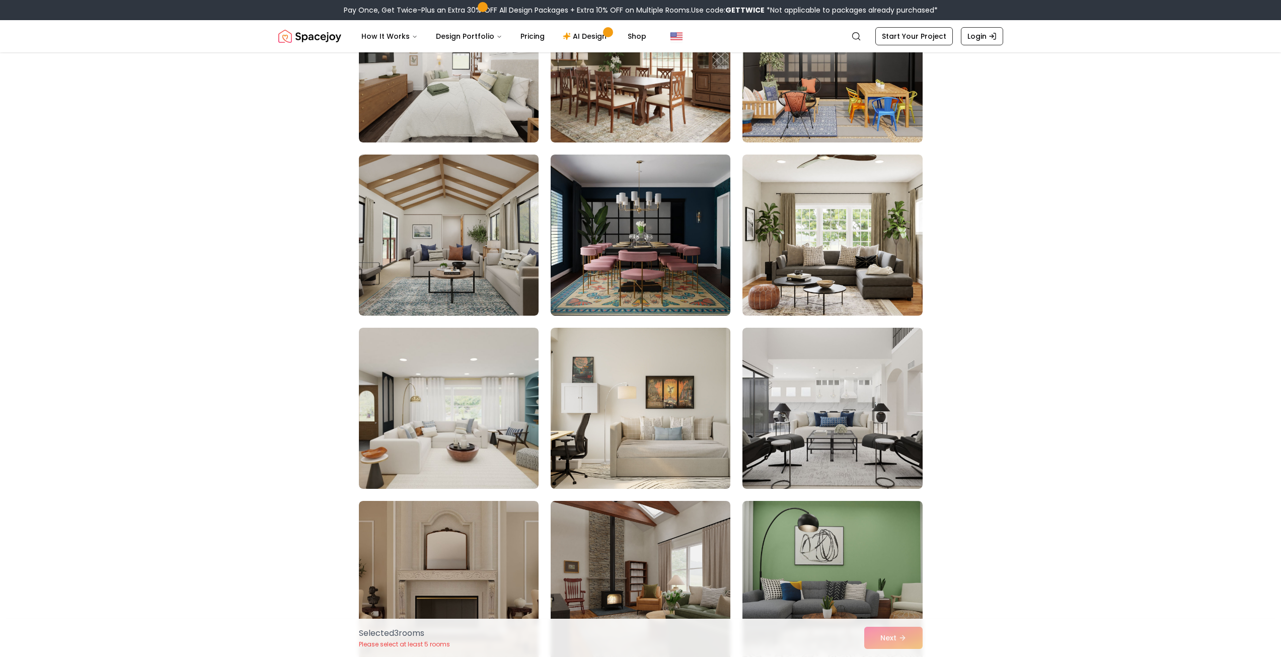
scroll to position [1359, 0]
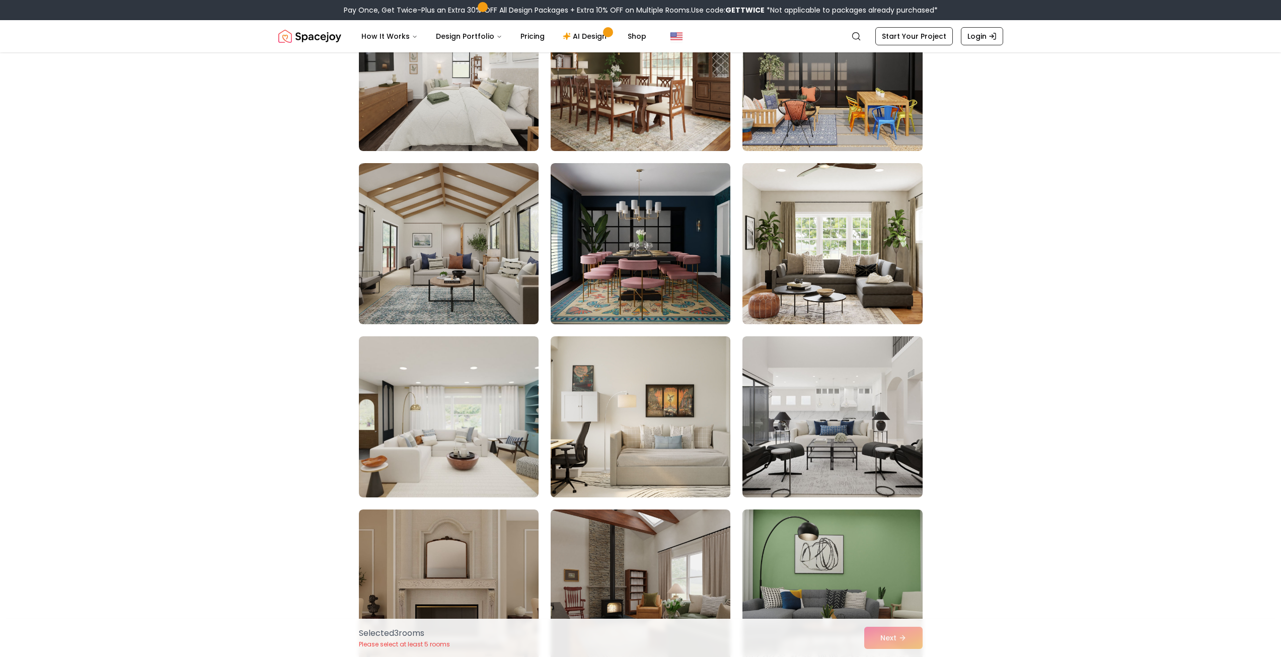
click at [603, 408] on img at bounding box center [641, 416] width 180 height 161
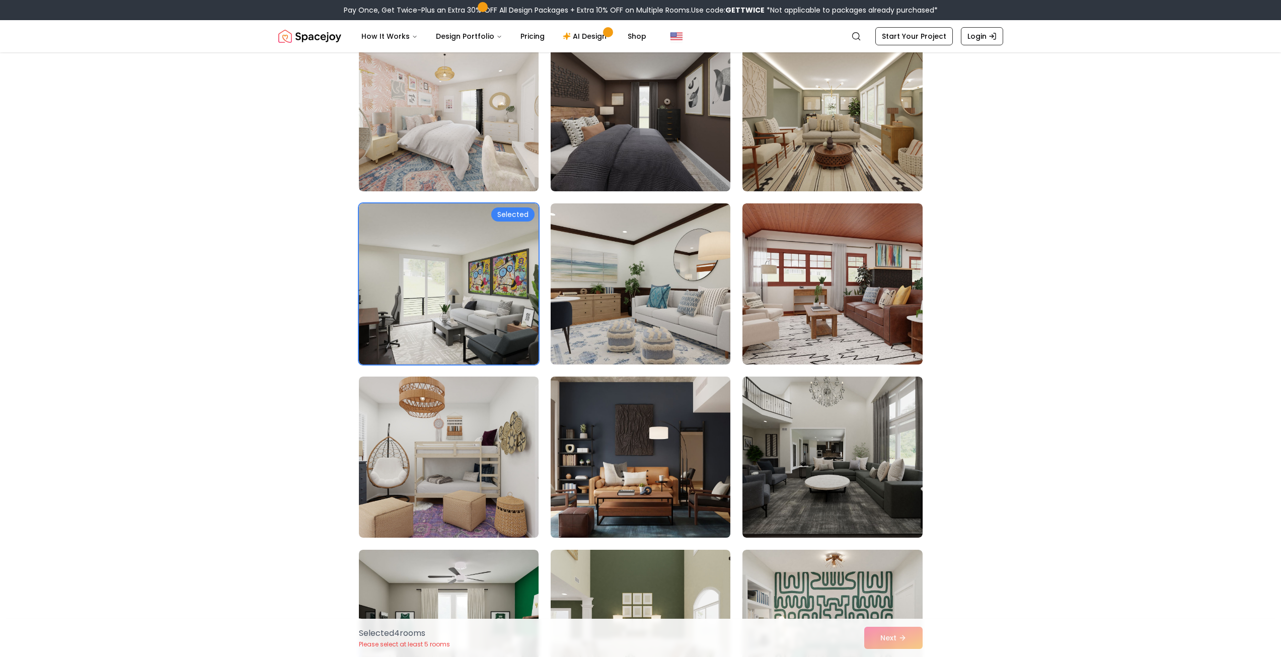
scroll to position [101, 0]
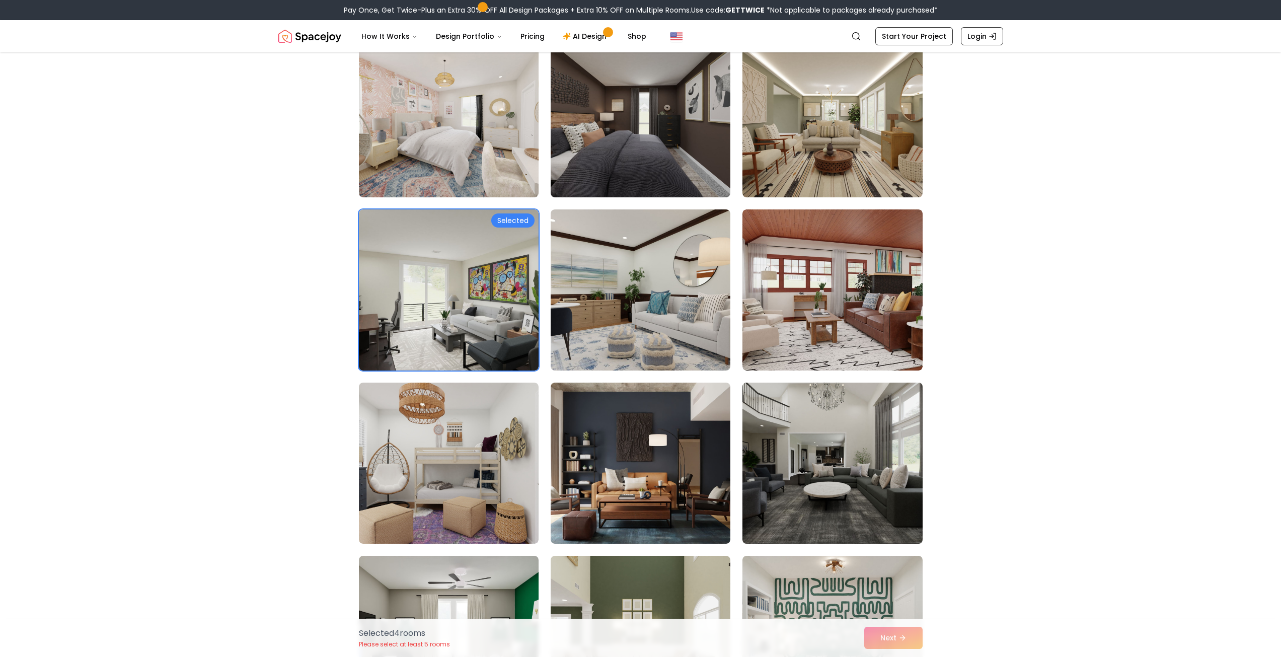
click at [797, 462] on img at bounding box center [832, 463] width 189 height 169
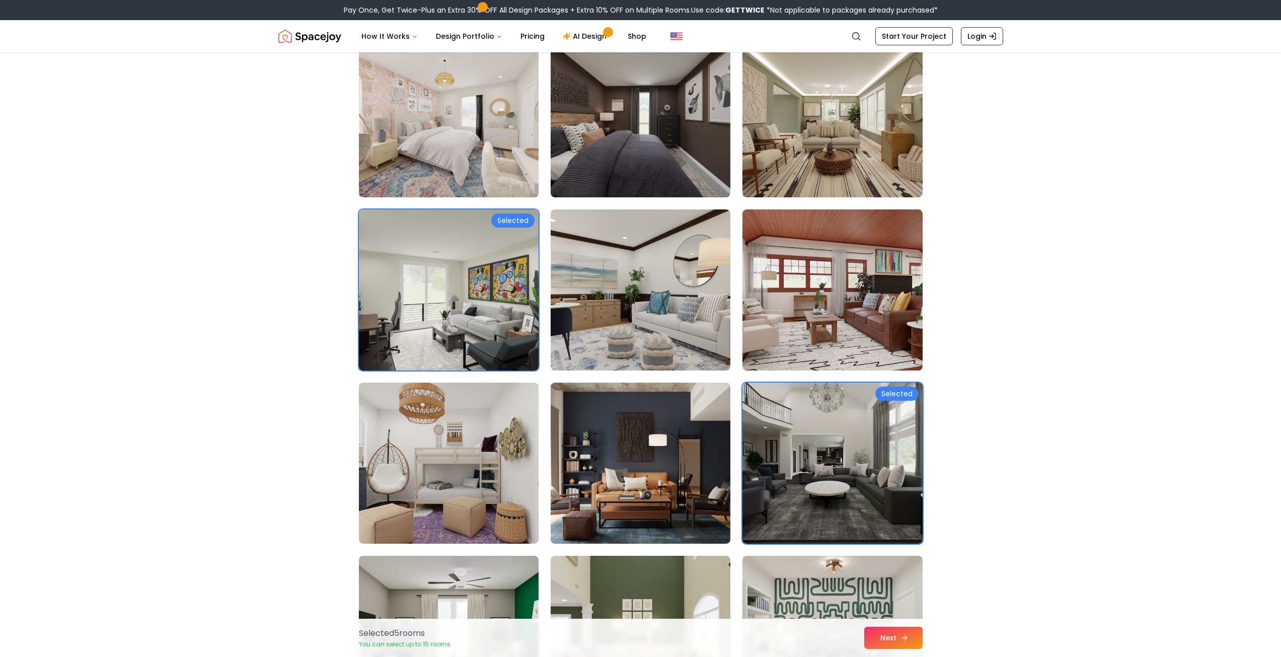
click at [908, 645] on button "Next" at bounding box center [893, 638] width 58 height 22
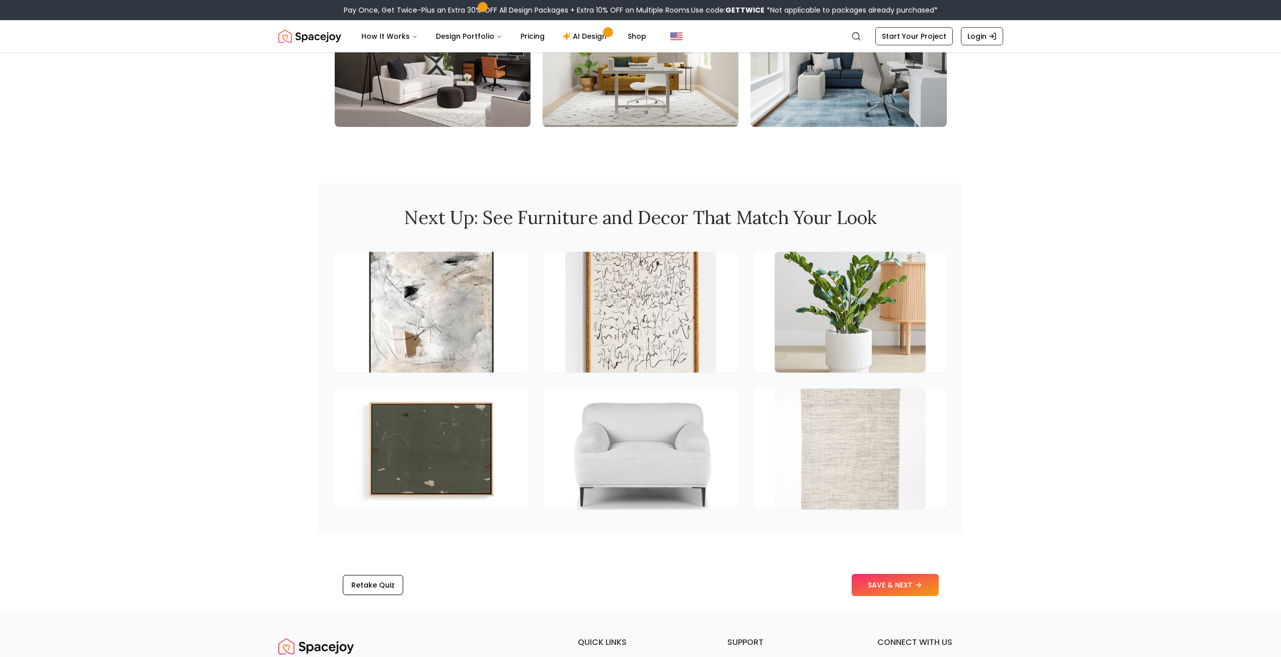
scroll to position [1258, 0]
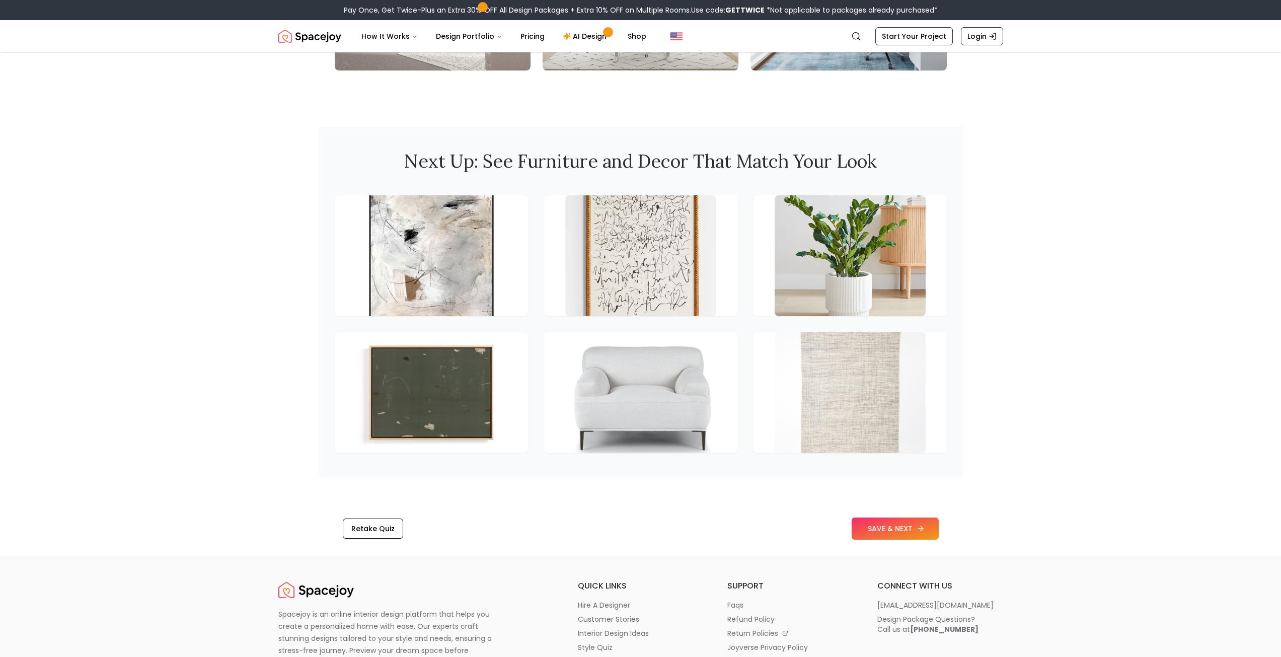
click at [900, 517] on button "SAVE & NEXT" at bounding box center [895, 528] width 87 height 22
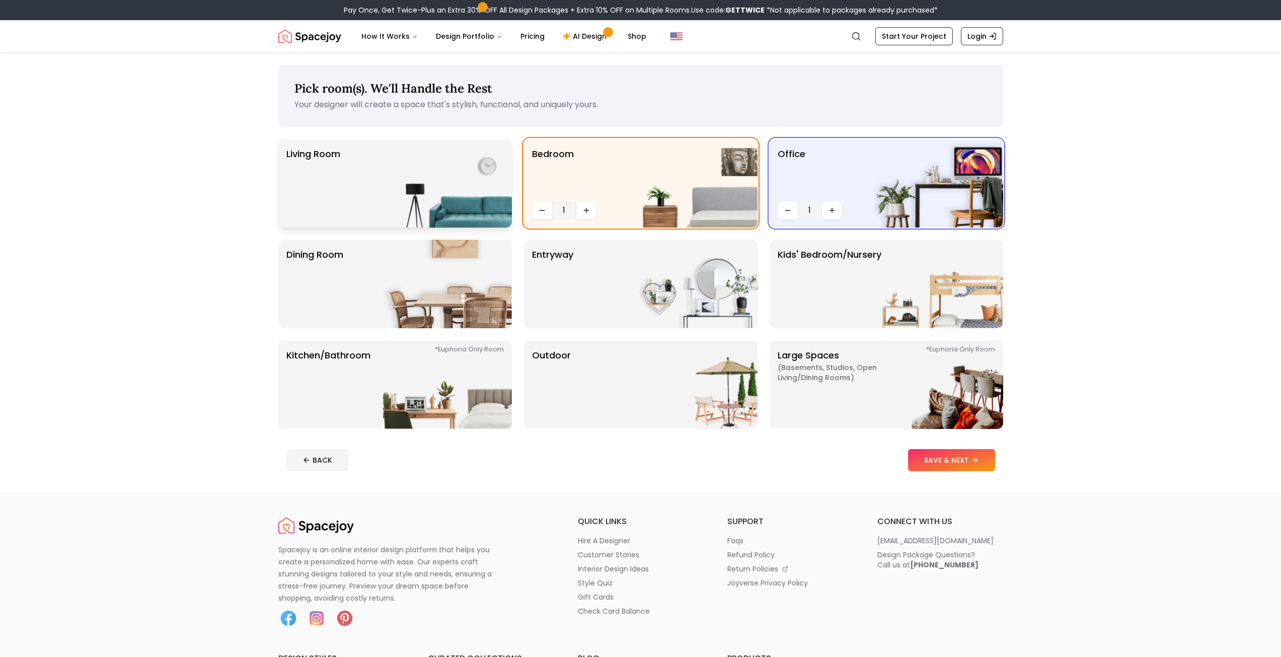
click at [442, 202] on img at bounding box center [447, 183] width 129 height 89
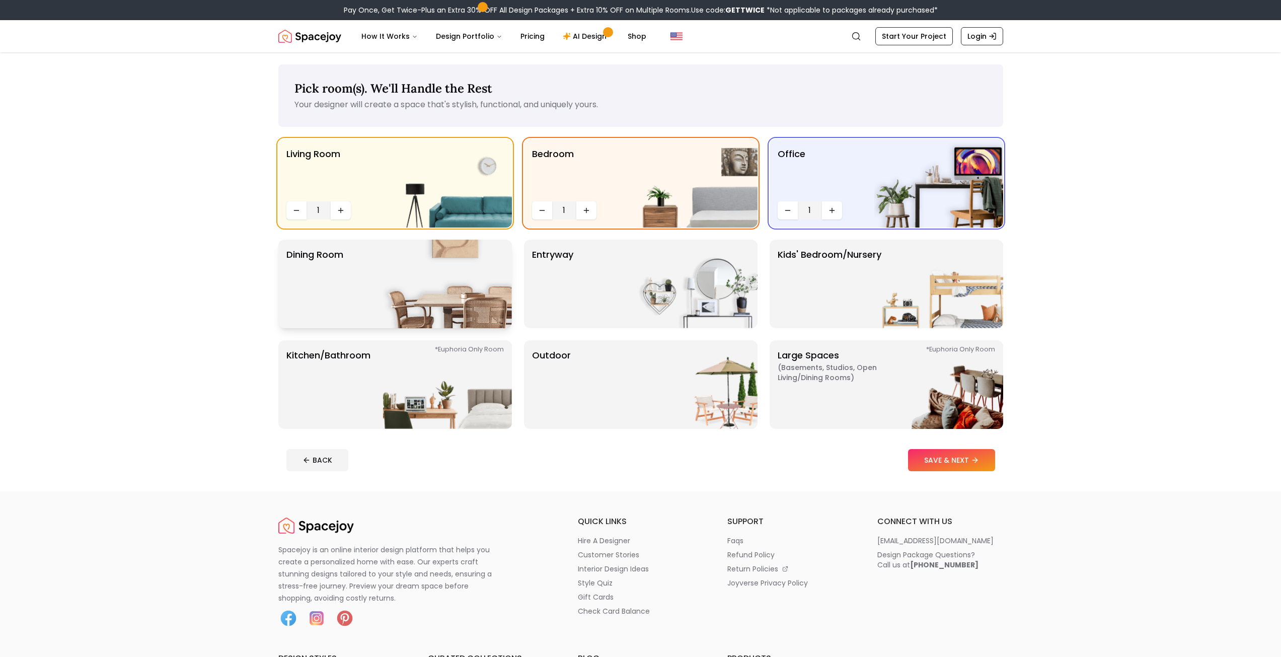
click at [414, 294] on img at bounding box center [447, 284] width 129 height 89
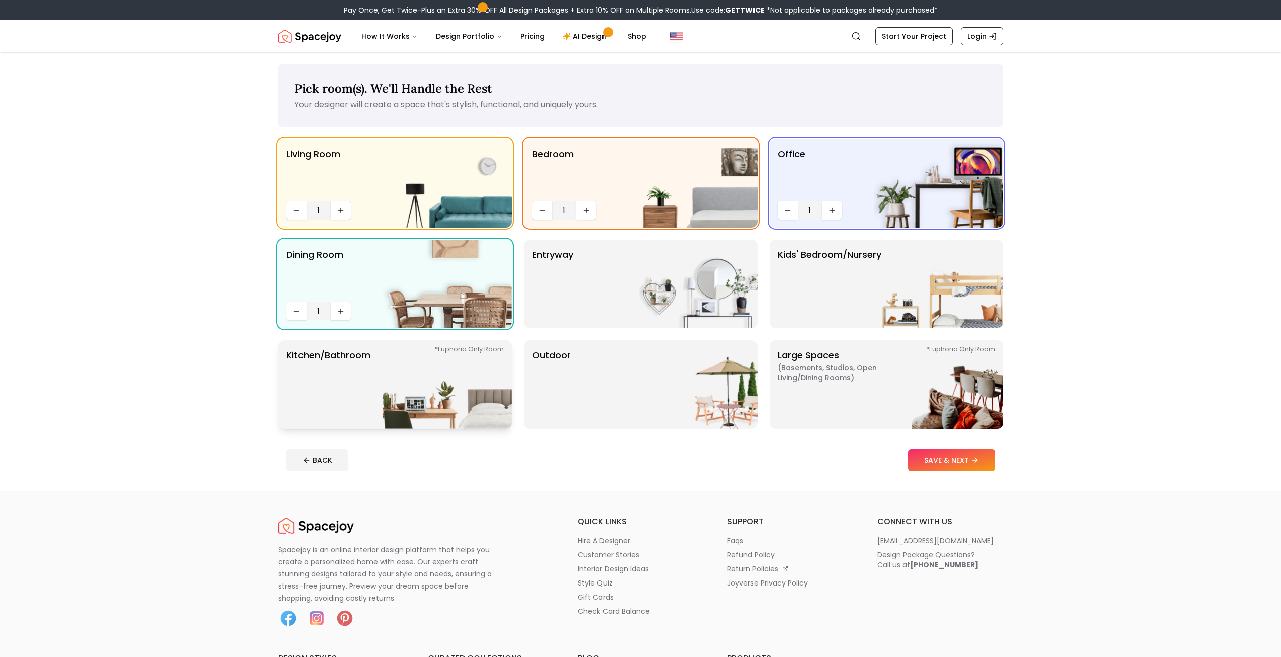
click at [475, 382] on img at bounding box center [447, 384] width 129 height 89
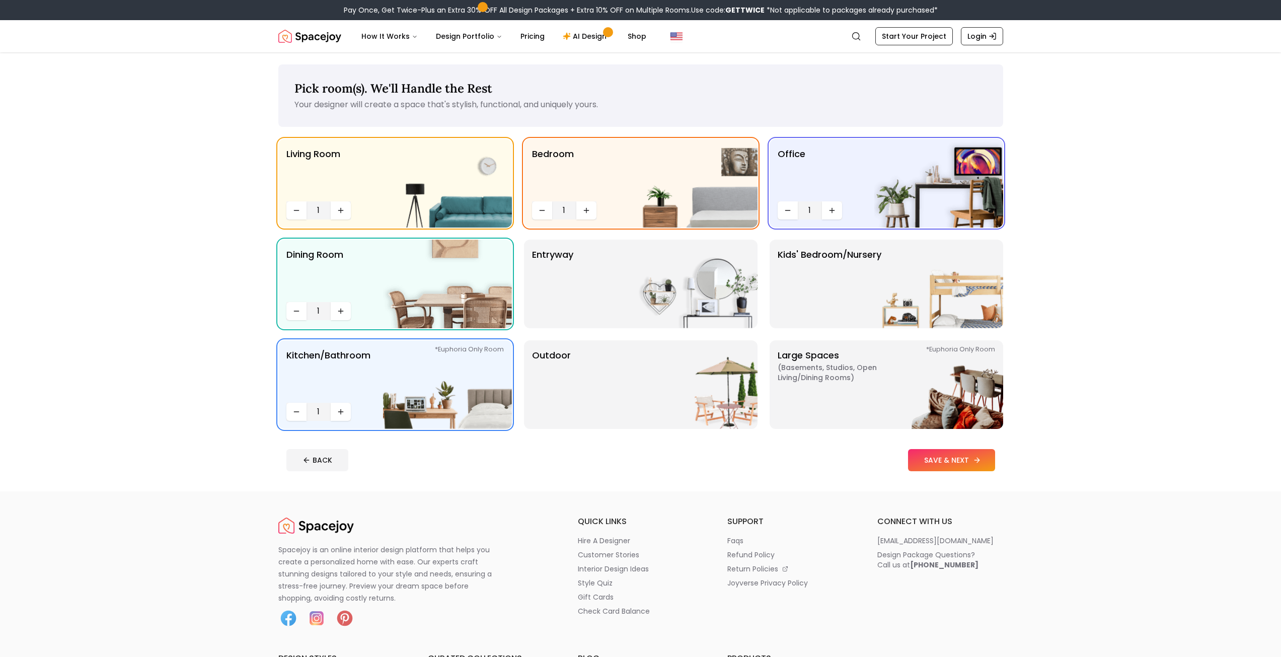
click at [921, 455] on button "SAVE & NEXT" at bounding box center [951, 460] width 87 height 22
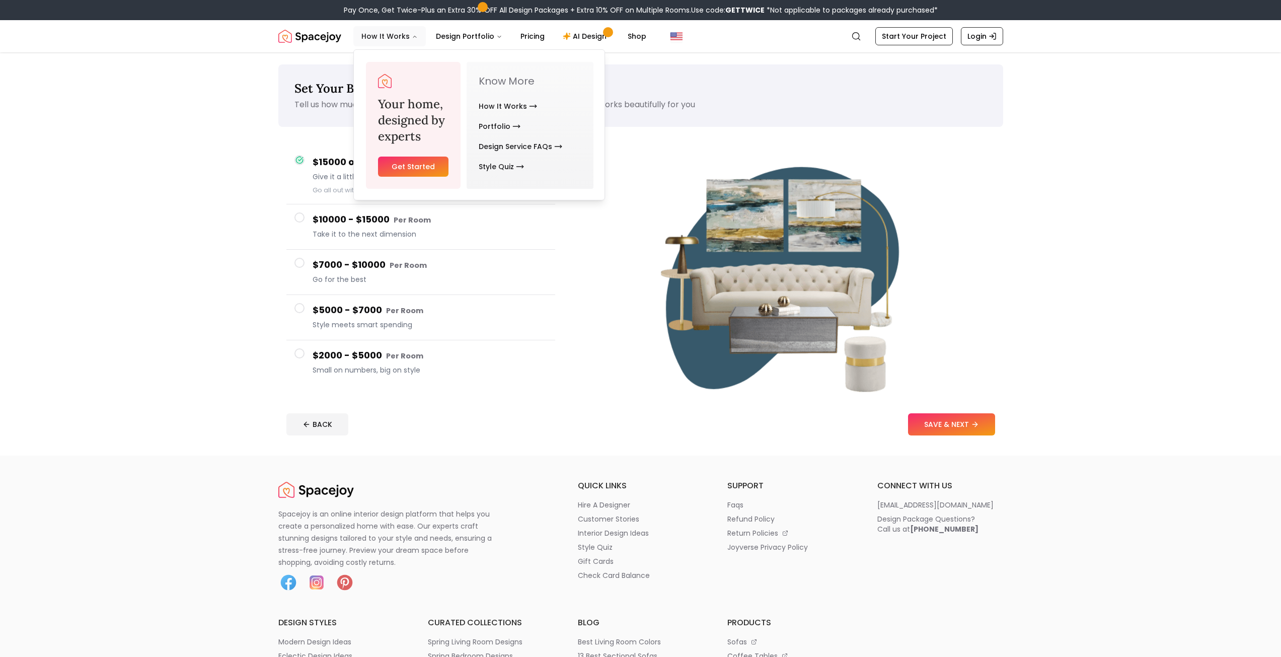
click at [382, 40] on button "How It Works" at bounding box center [389, 36] width 72 height 20
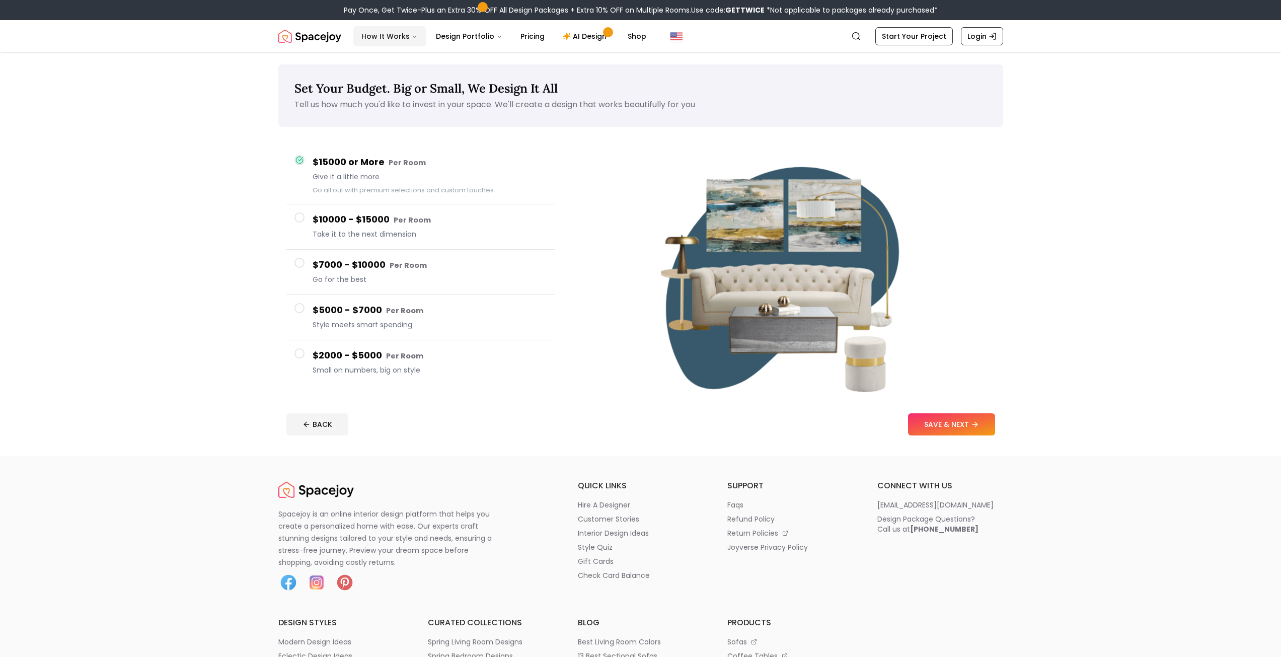
click at [382, 40] on button "How It Works" at bounding box center [389, 36] width 72 height 20
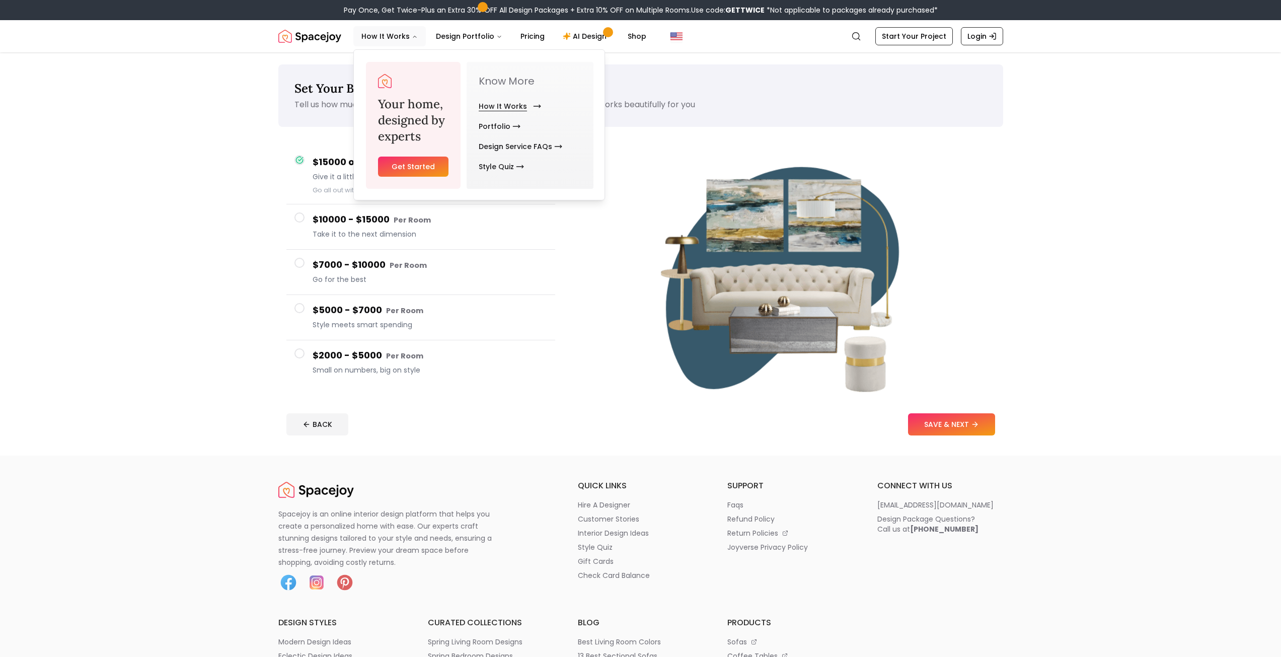
click at [489, 113] on link "How It Works" at bounding box center [508, 106] width 58 height 20
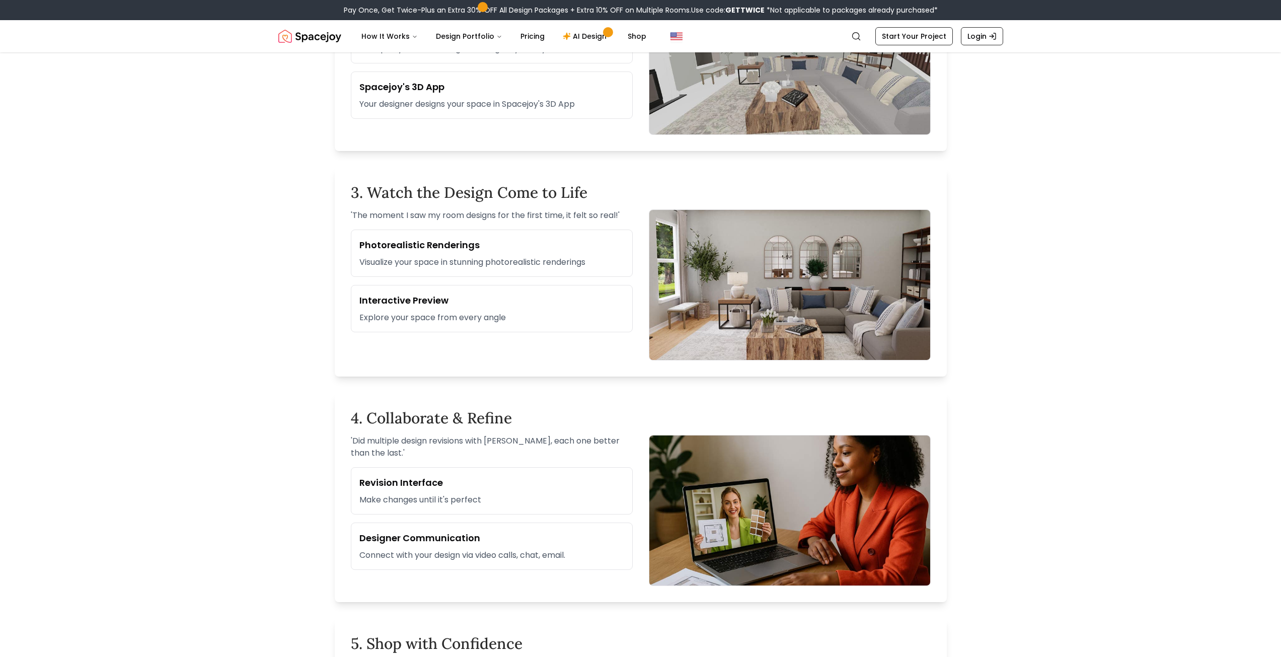
scroll to position [654, 0]
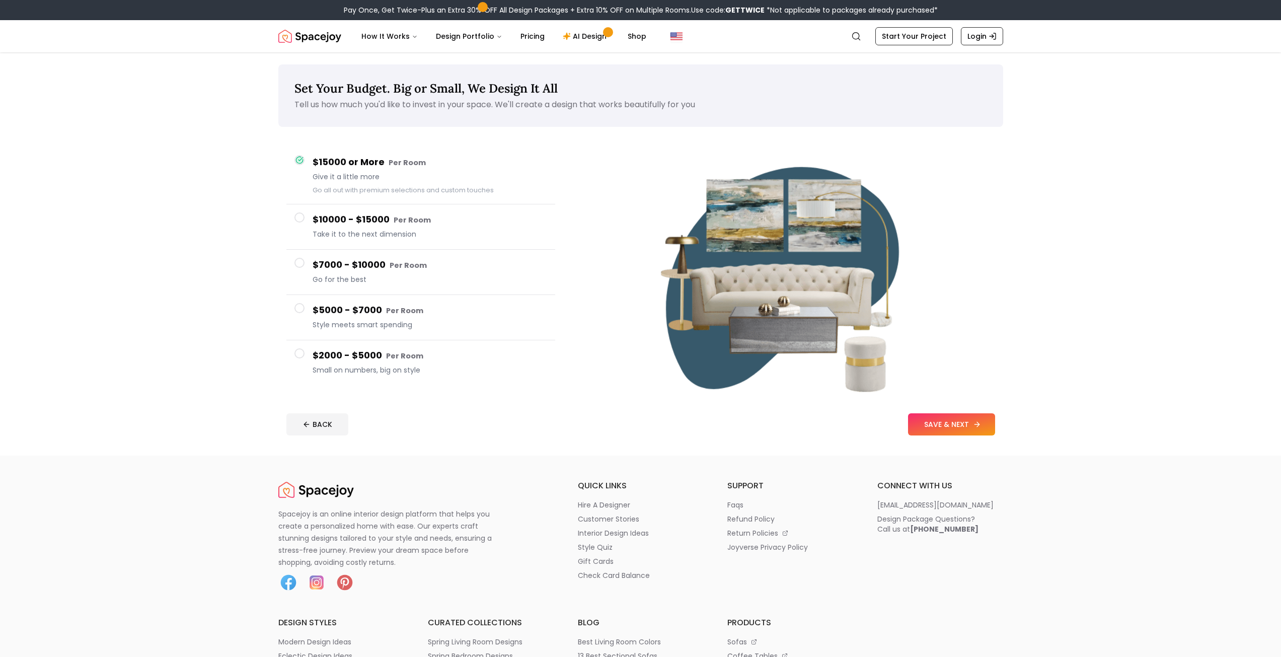
click at [919, 416] on button "SAVE & NEXT" at bounding box center [951, 424] width 87 height 22
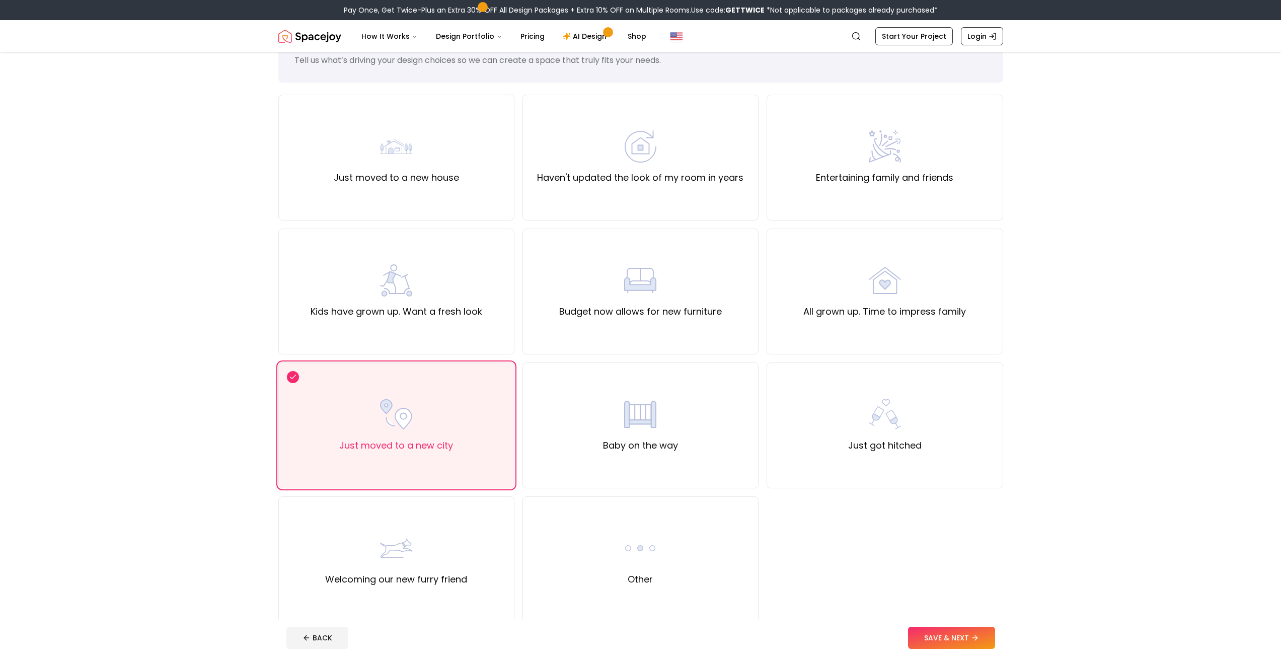
scroll to position [101, 0]
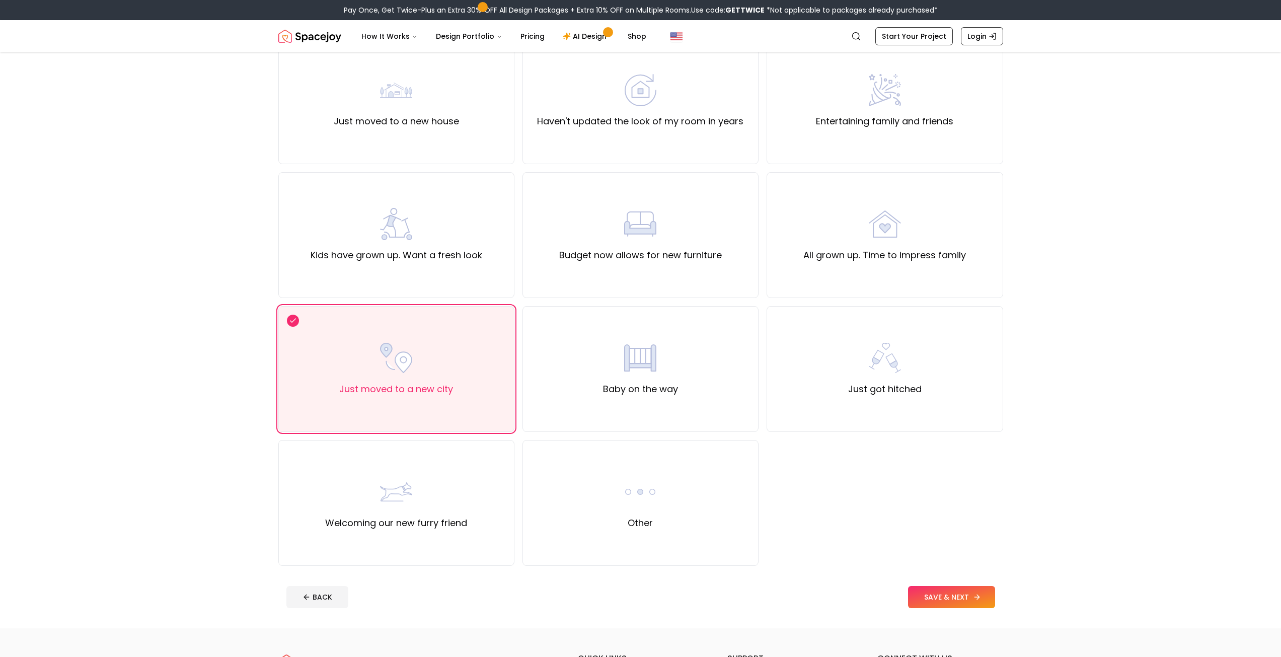
click at [978, 604] on button "SAVE & NEXT" at bounding box center [951, 597] width 87 height 22
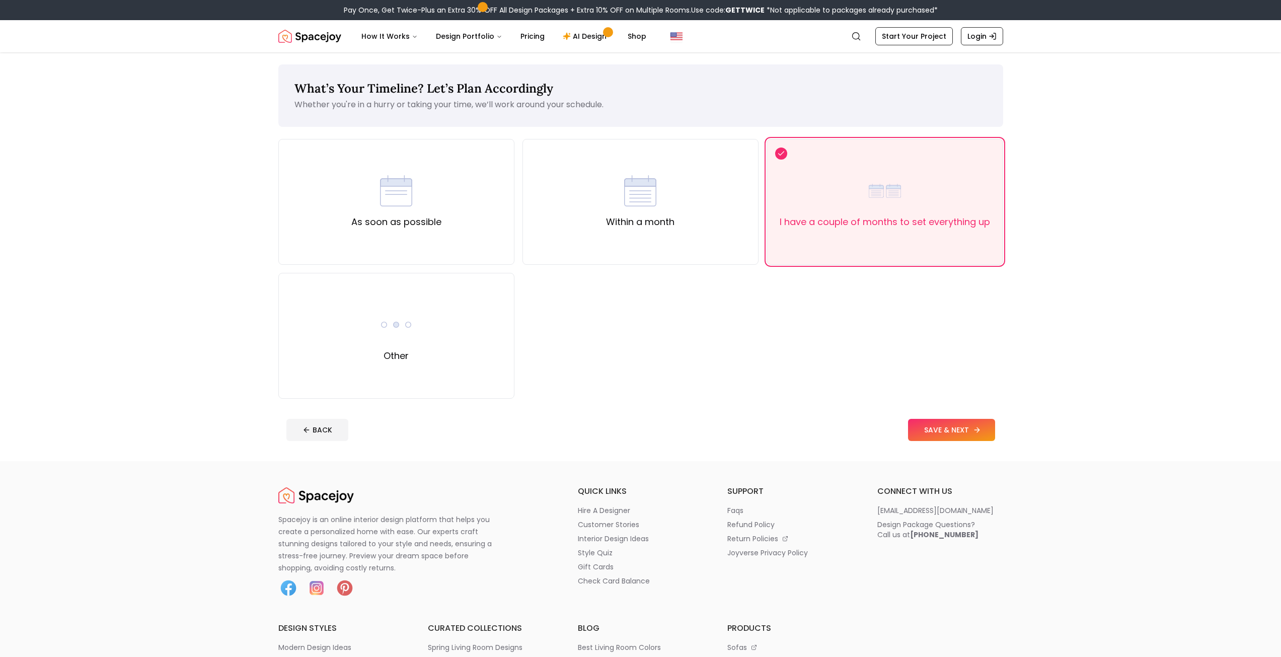
click at [962, 434] on button "SAVE & NEXT" at bounding box center [951, 430] width 87 height 22
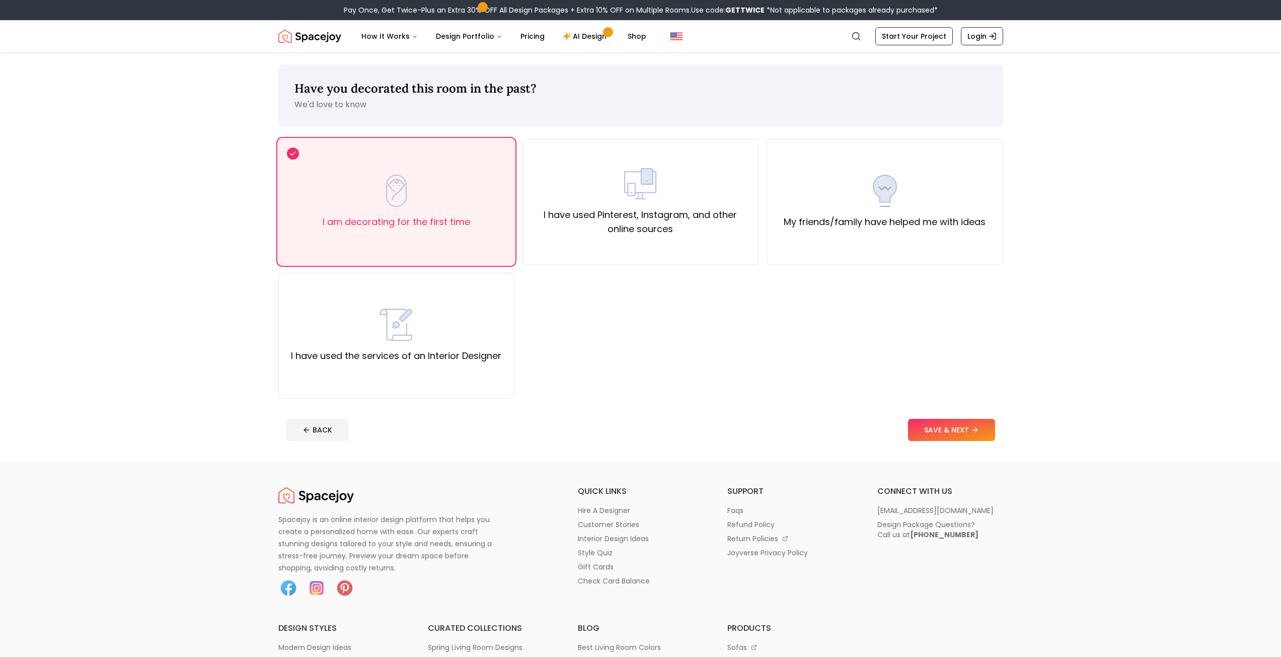
click at [960, 418] on footer "BACK SAVE & NEXT" at bounding box center [640, 430] width 725 height 38
click at [956, 425] on button "SAVE & NEXT" at bounding box center [951, 430] width 87 height 22
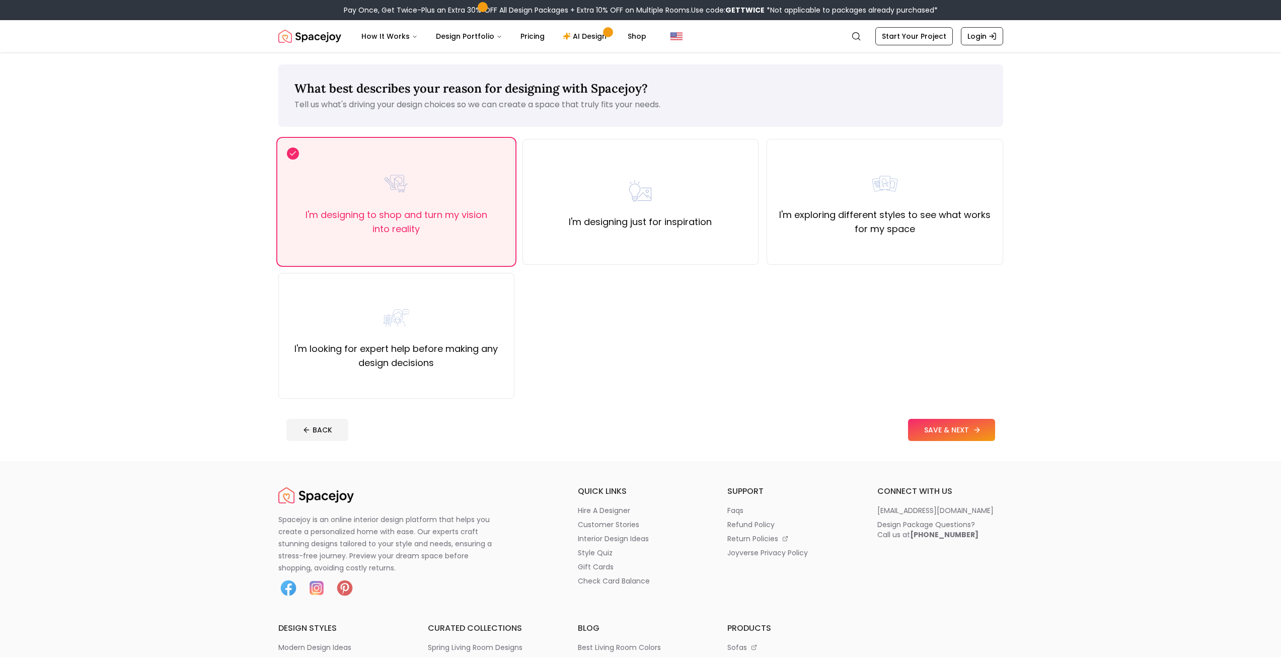
click at [956, 425] on button "SAVE & NEXT" at bounding box center [951, 430] width 87 height 22
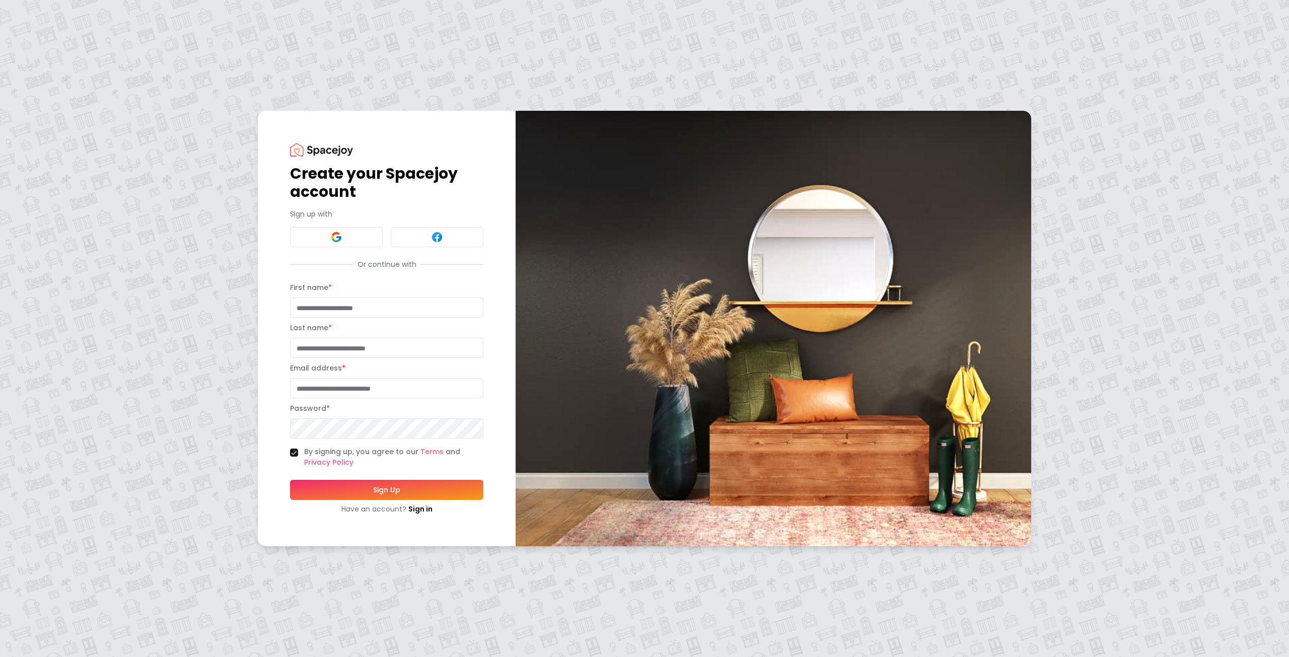
click at [344, 307] on input "First name *" at bounding box center [386, 307] width 193 height 20
type input "*******"
type input "**********"
click at [388, 485] on button "Sign Up" at bounding box center [386, 490] width 193 height 20
